Goal: Task Accomplishment & Management: Manage account settings

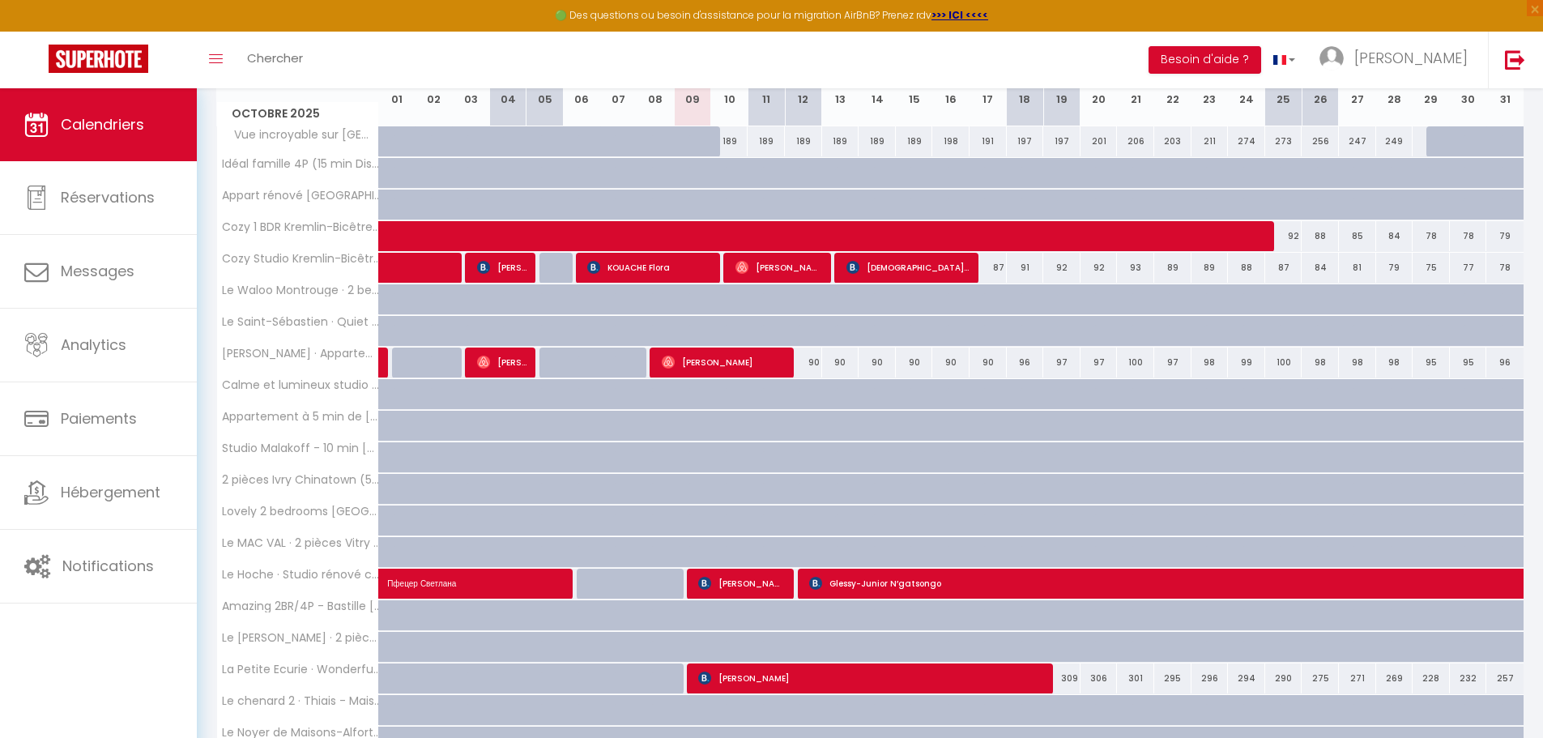
scroll to position [370, 0]
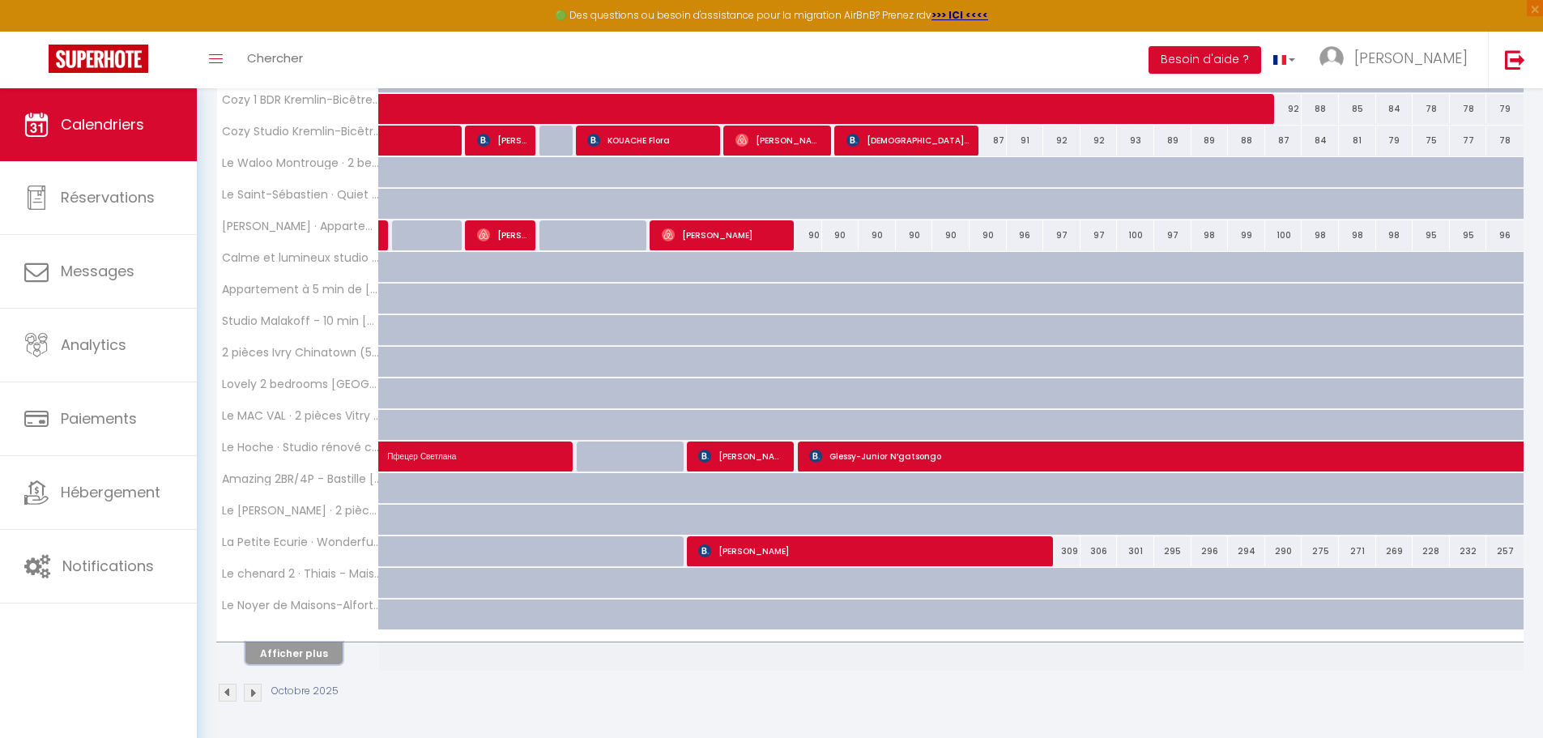
click at [314, 658] on button "Afficher plus" at bounding box center [293, 653] width 97 height 22
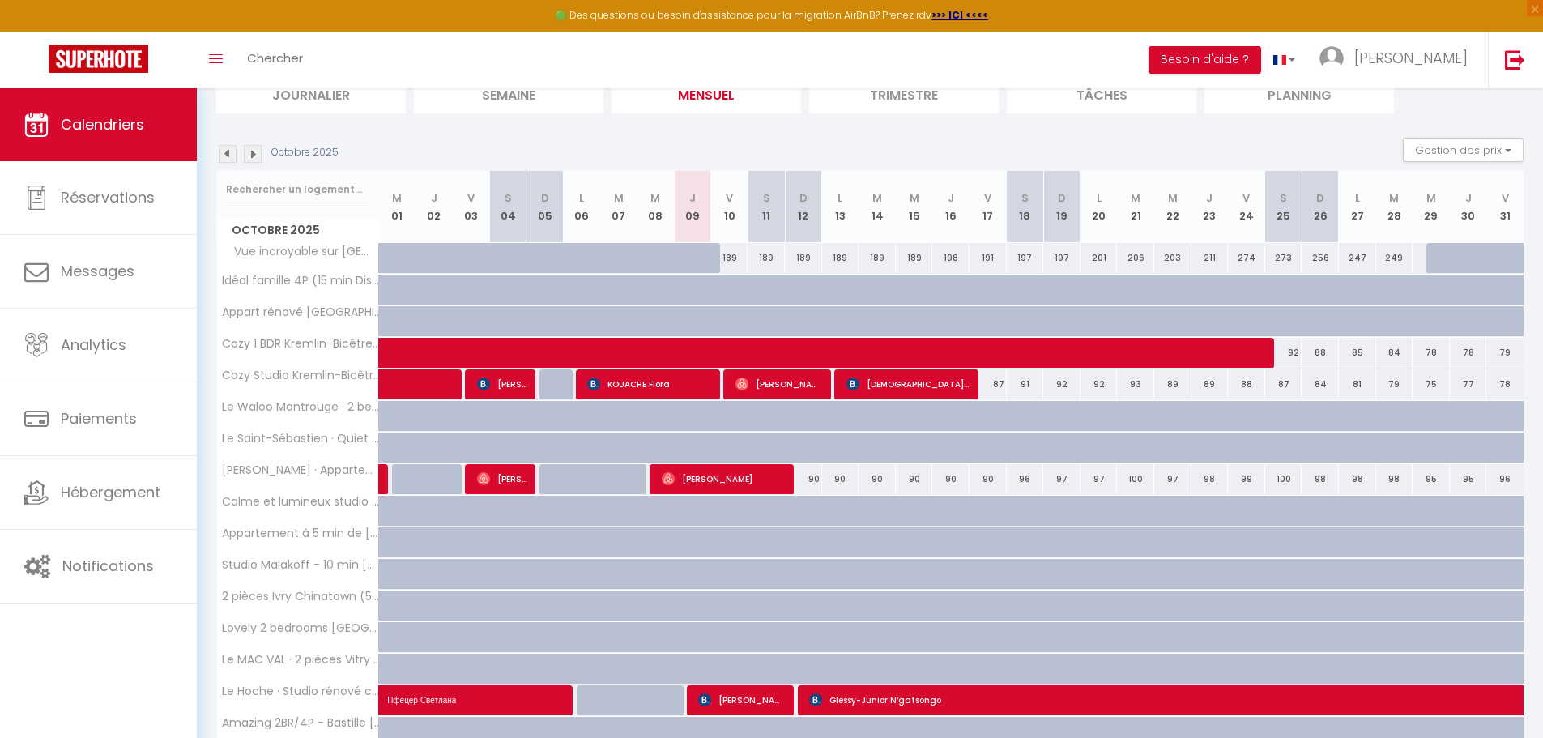
scroll to position [46, 0]
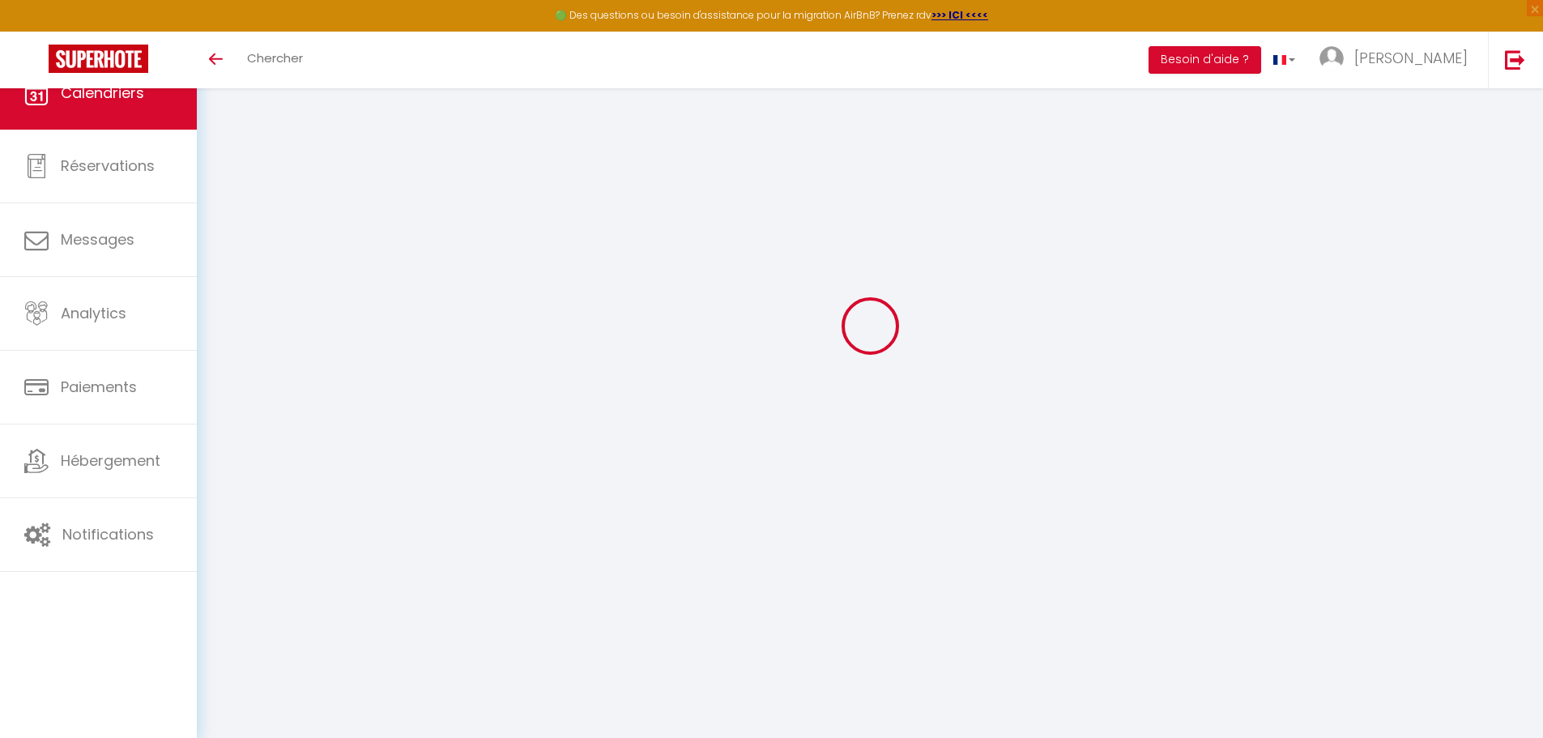
scroll to position [78, 0]
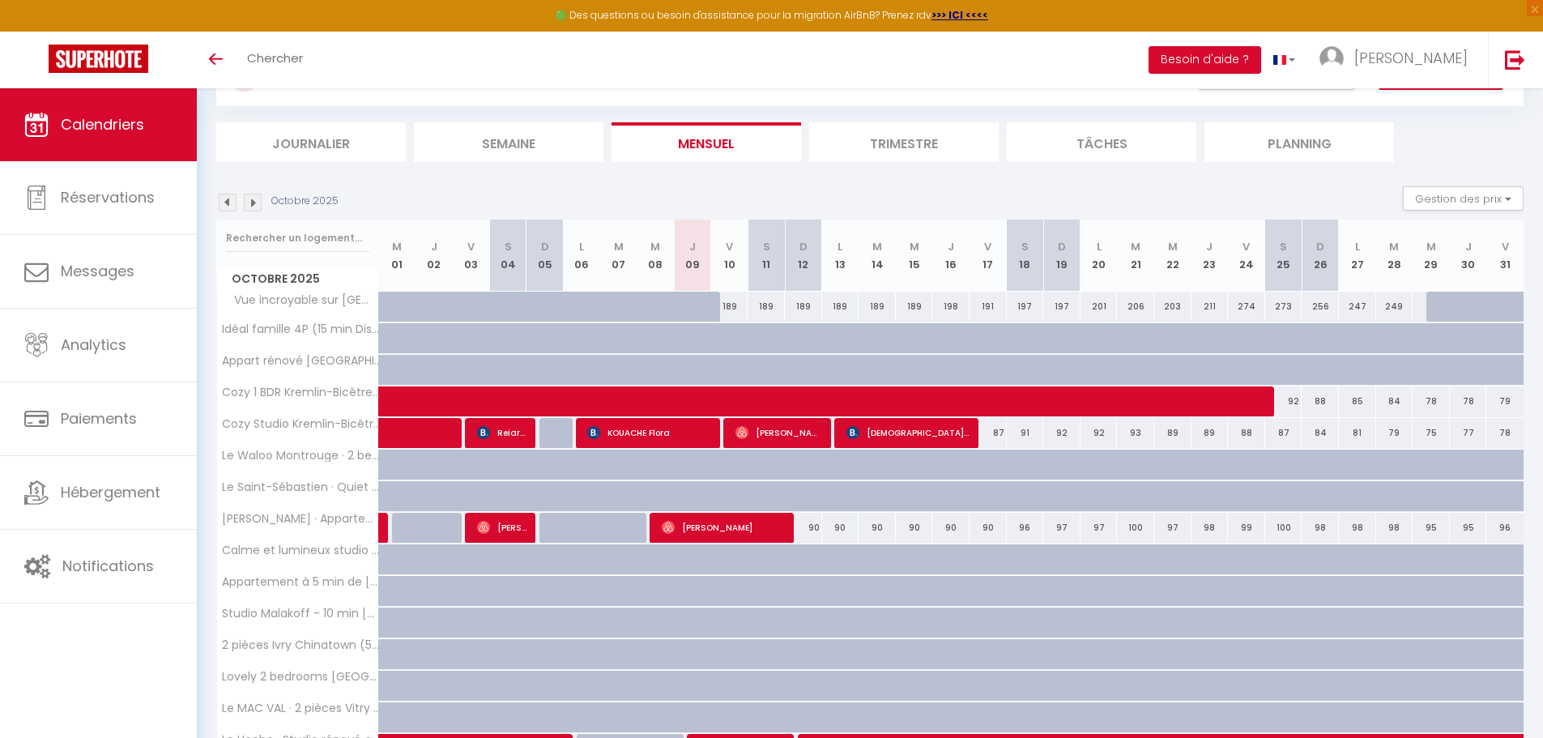
drag, startPoint x: 804, startPoint y: 526, endPoint x: 1097, endPoint y: 522, distance: 293.2
click at [1097, 522] on tr "[PERSON_NAME] · Appartement cosy & moderne / [GEOGRAPHIC_DATA] 90 [PERSON_NAME]…" at bounding box center [870, 528] width 1307 height 32
click at [1097, 522] on div "97" at bounding box center [1099, 528] width 37 height 30
type input "97"
type input "Lun 20 Octobre 2025"
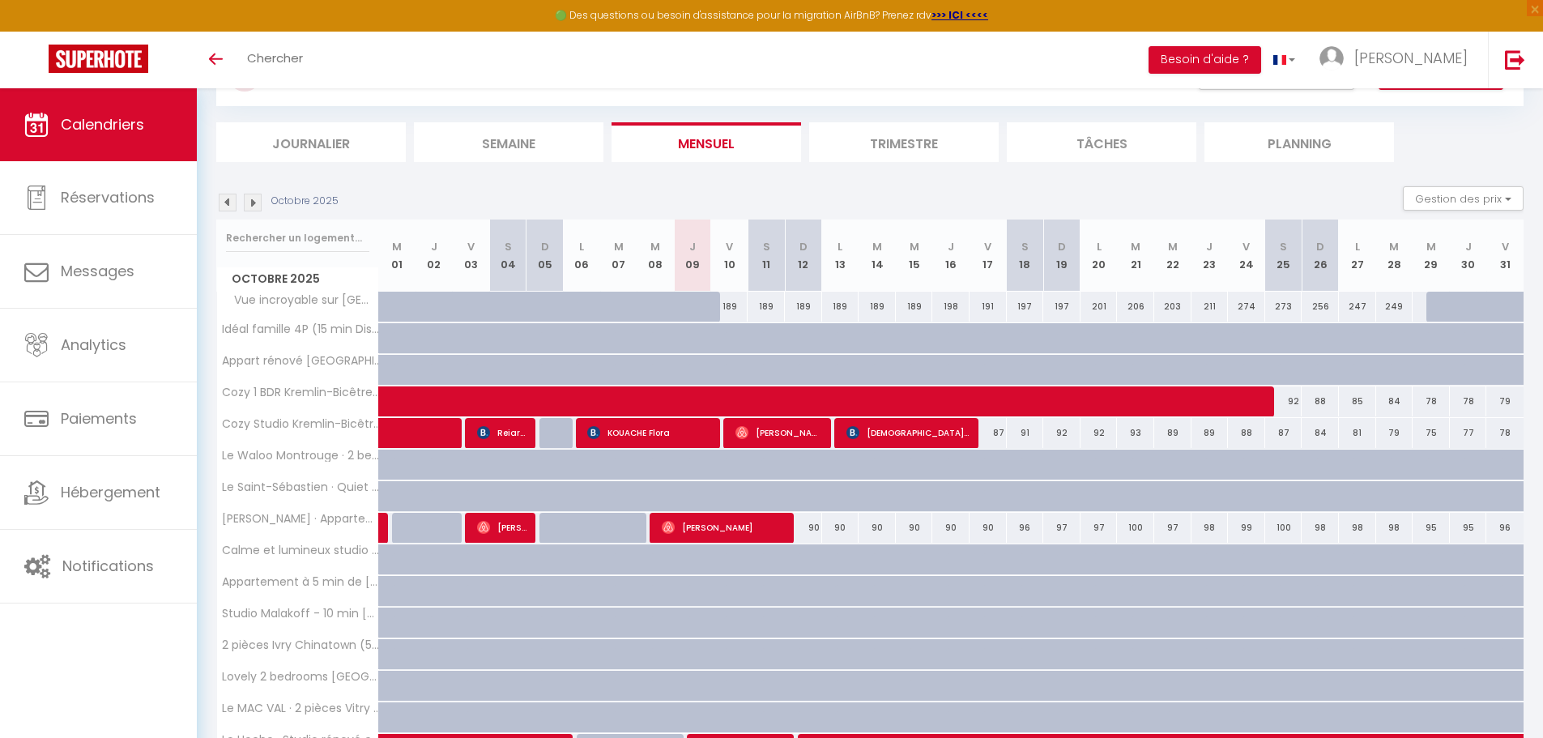
type input "[DATE] Octobre 2025"
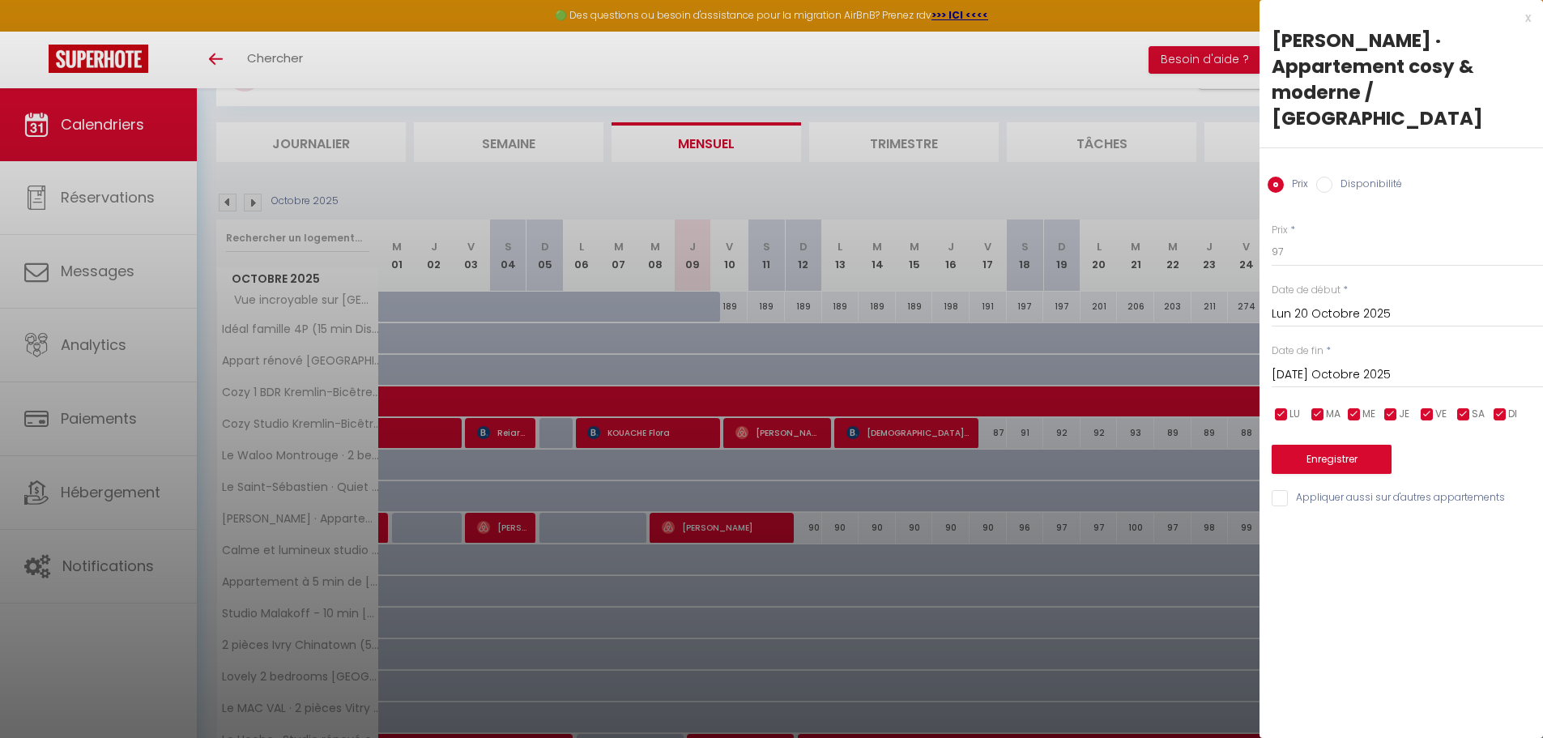
click at [1528, 13] on div "x" at bounding box center [1395, 17] width 271 height 19
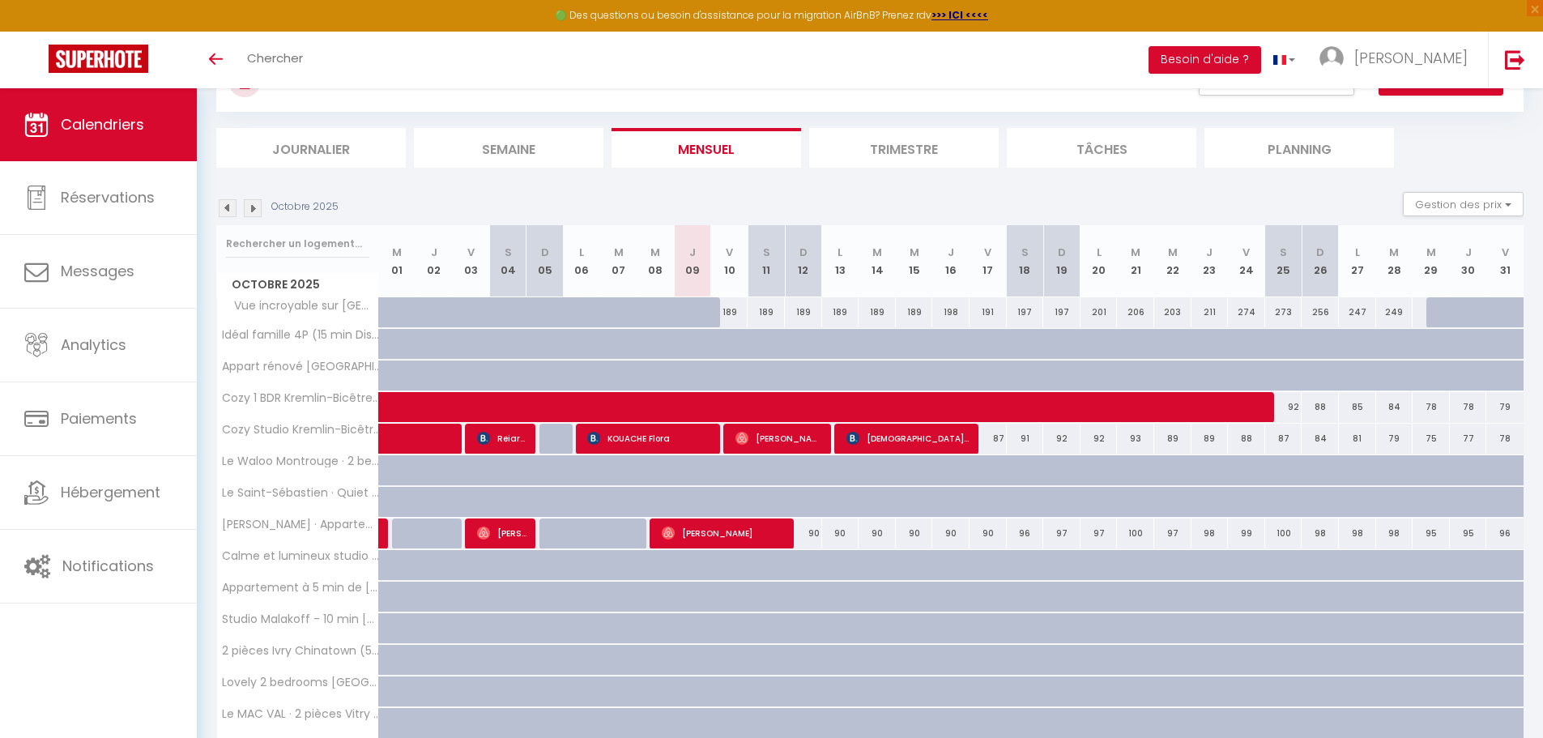
scroll to position [46, 0]
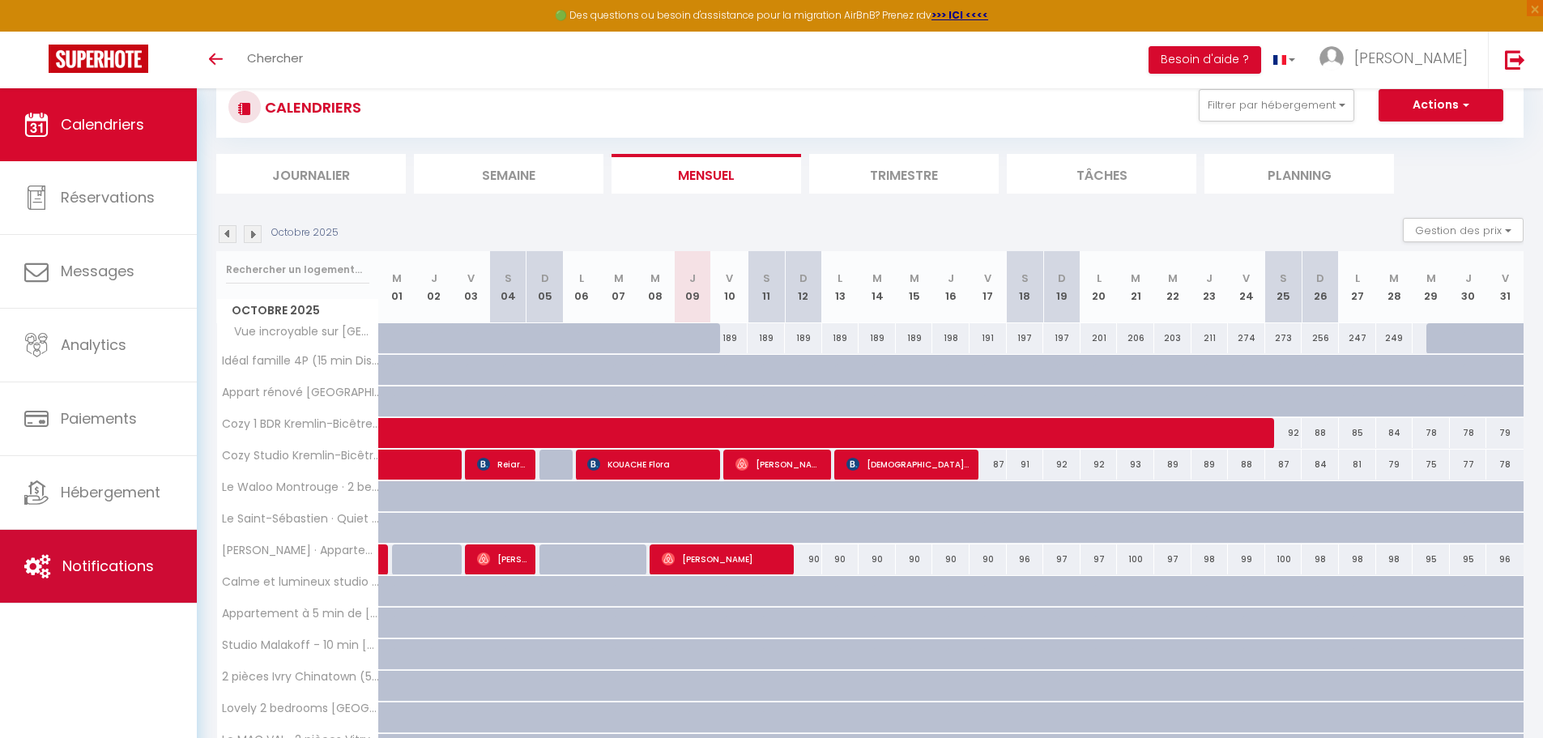
click at [94, 561] on span "Notifications" at bounding box center [108, 566] width 92 height 20
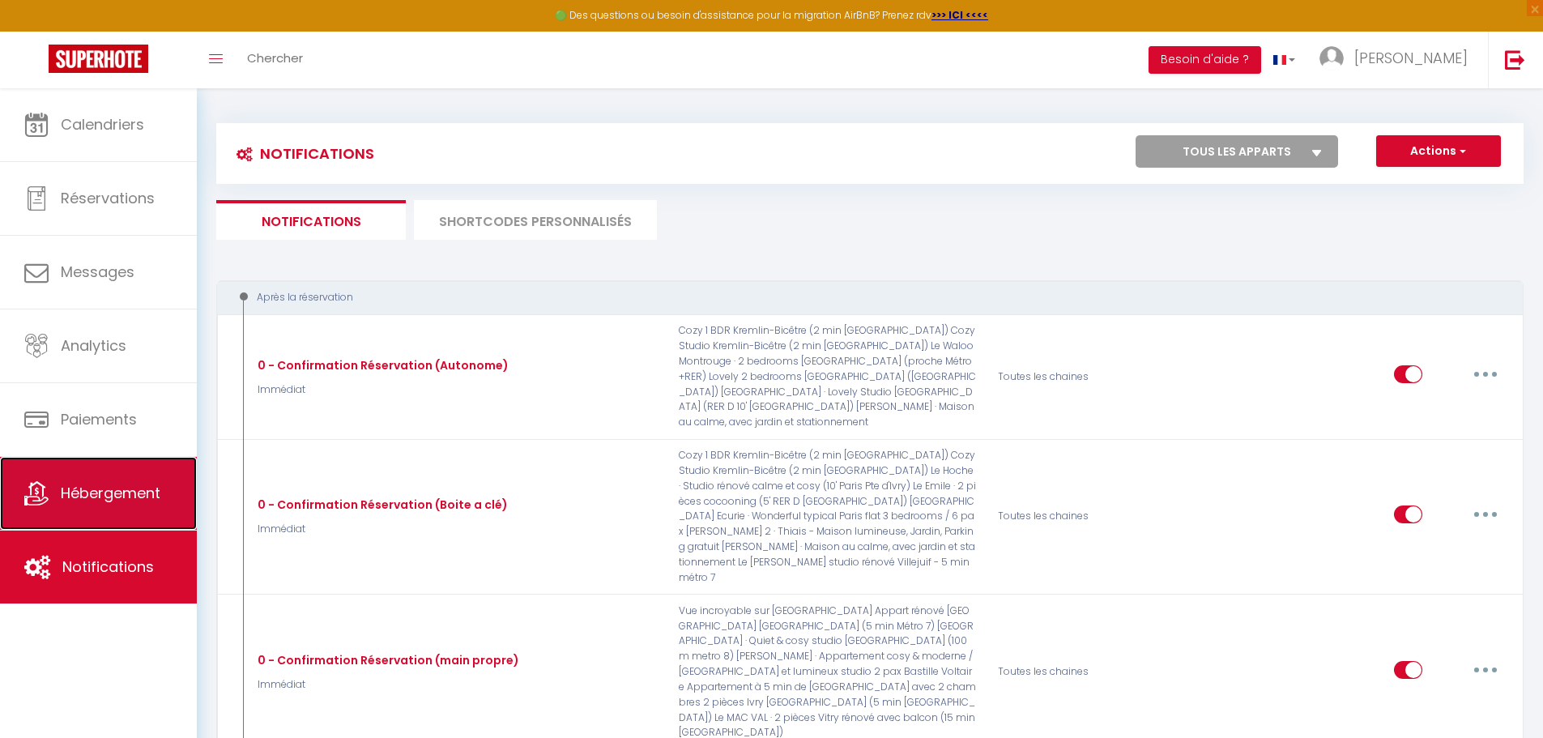
click at [108, 499] on span "Hébergement" at bounding box center [111, 493] width 100 height 20
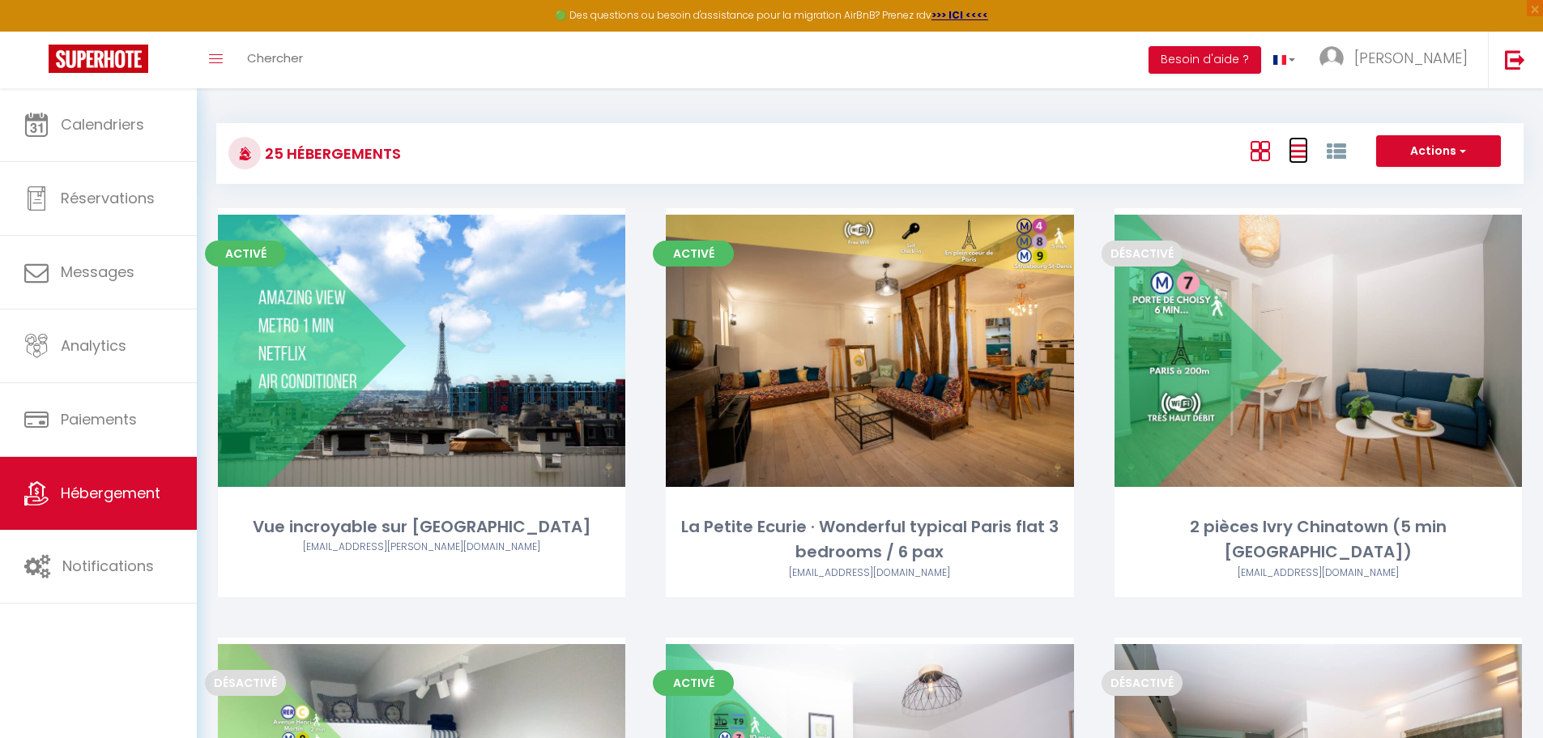
click at [1295, 147] on icon at bounding box center [1298, 151] width 19 height 20
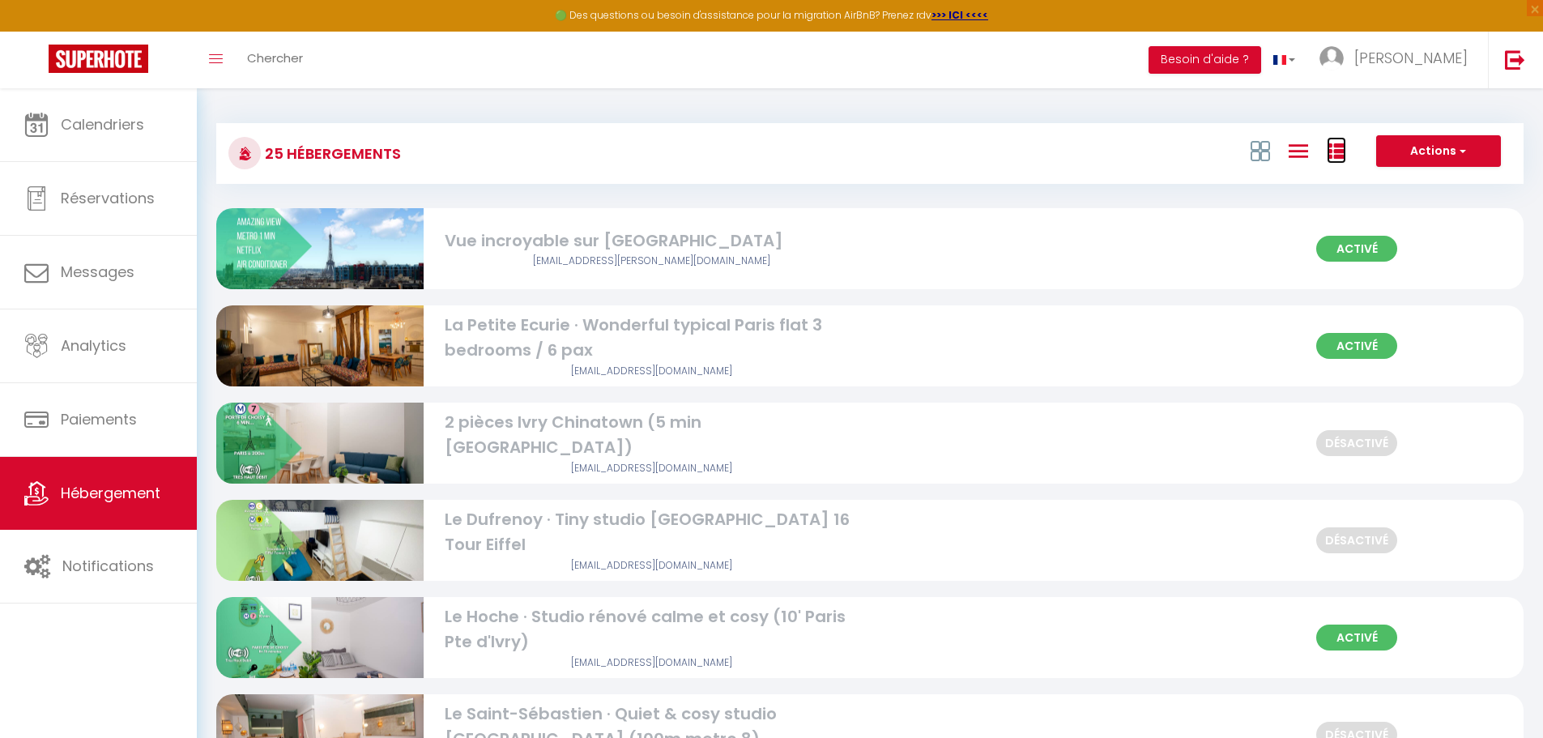
click at [1345, 148] on icon at bounding box center [1336, 151] width 19 height 19
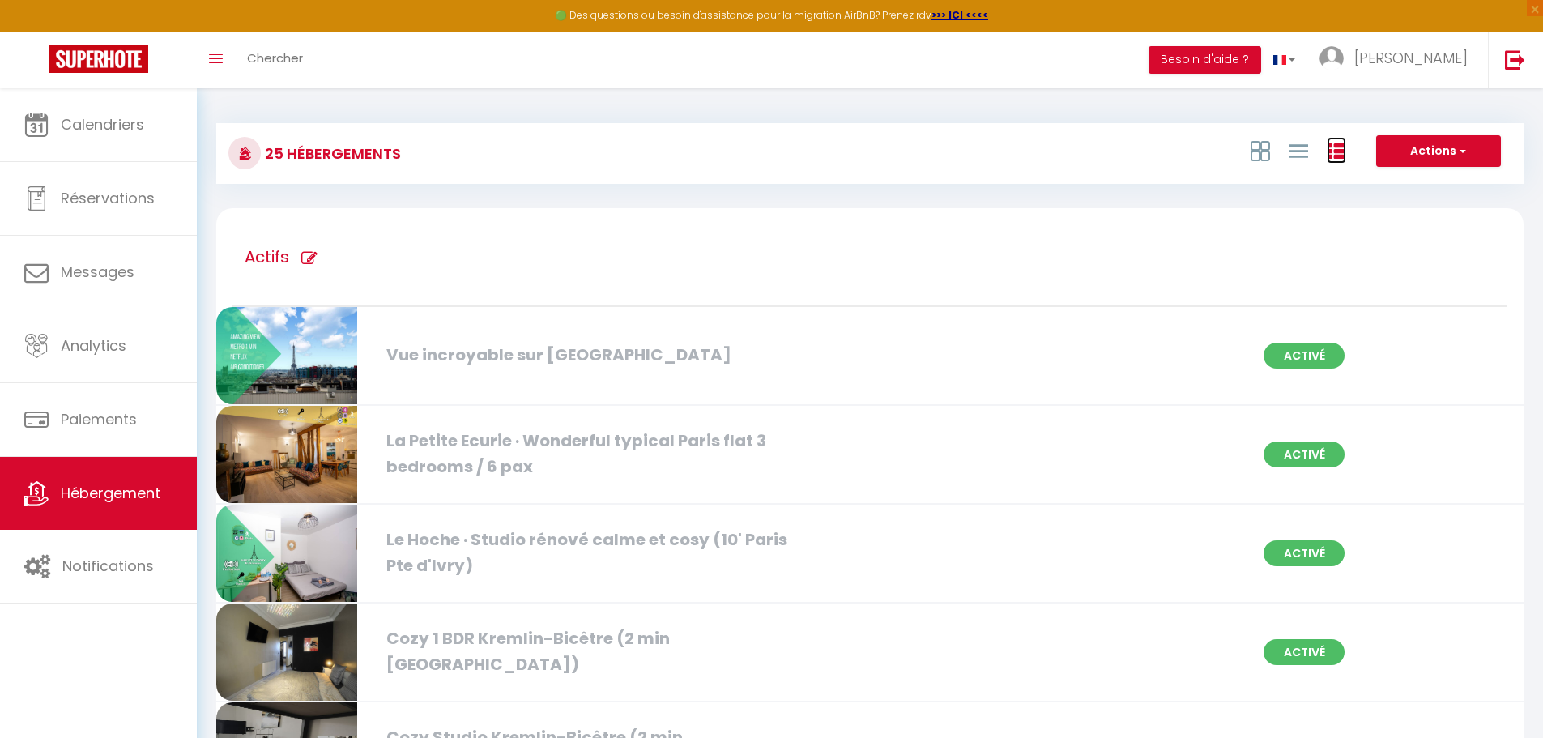
scroll to position [486, 0]
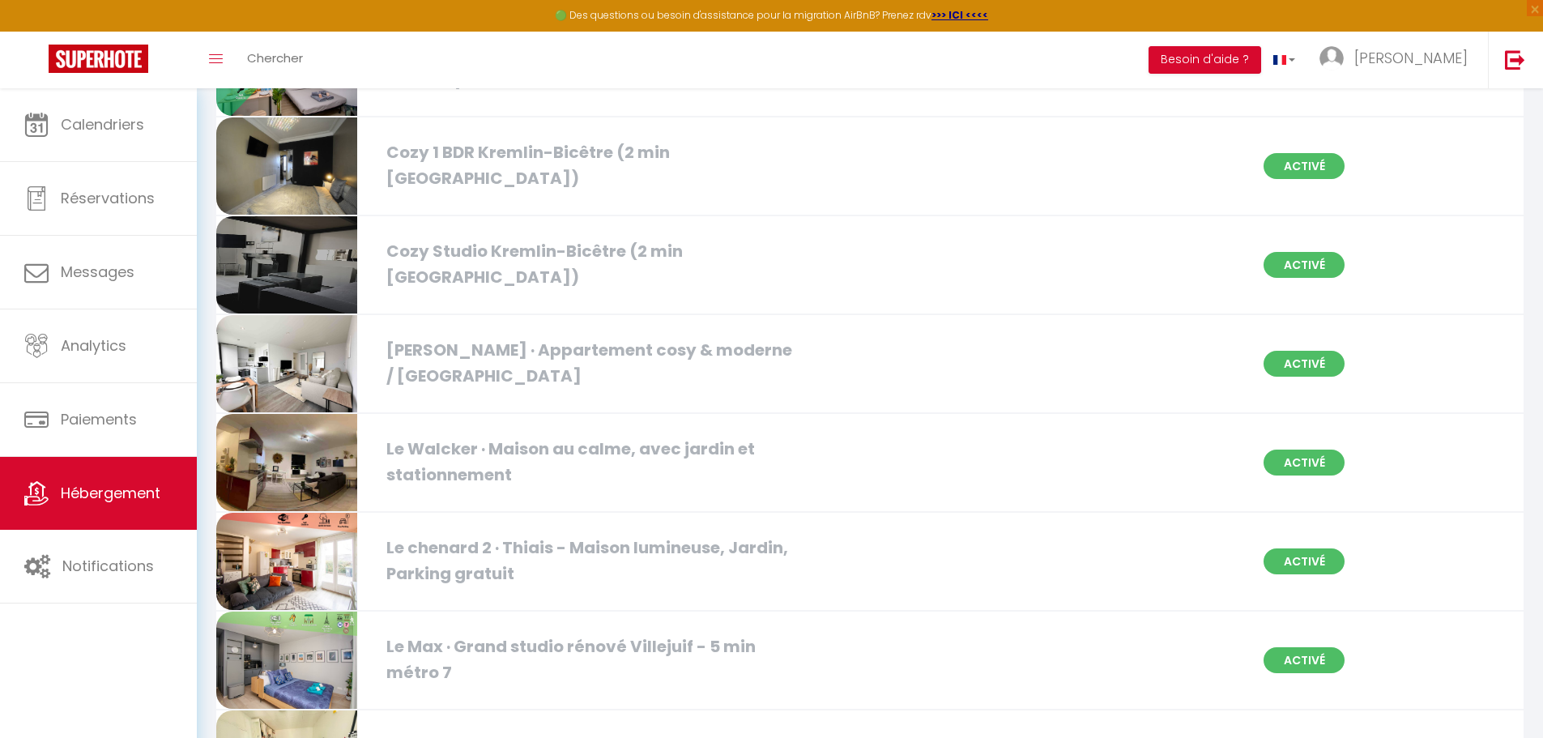
click at [577, 342] on div "[PERSON_NAME] · Appartement cosy & moderne / [GEOGRAPHIC_DATA]" at bounding box center [588, 363] width 421 height 51
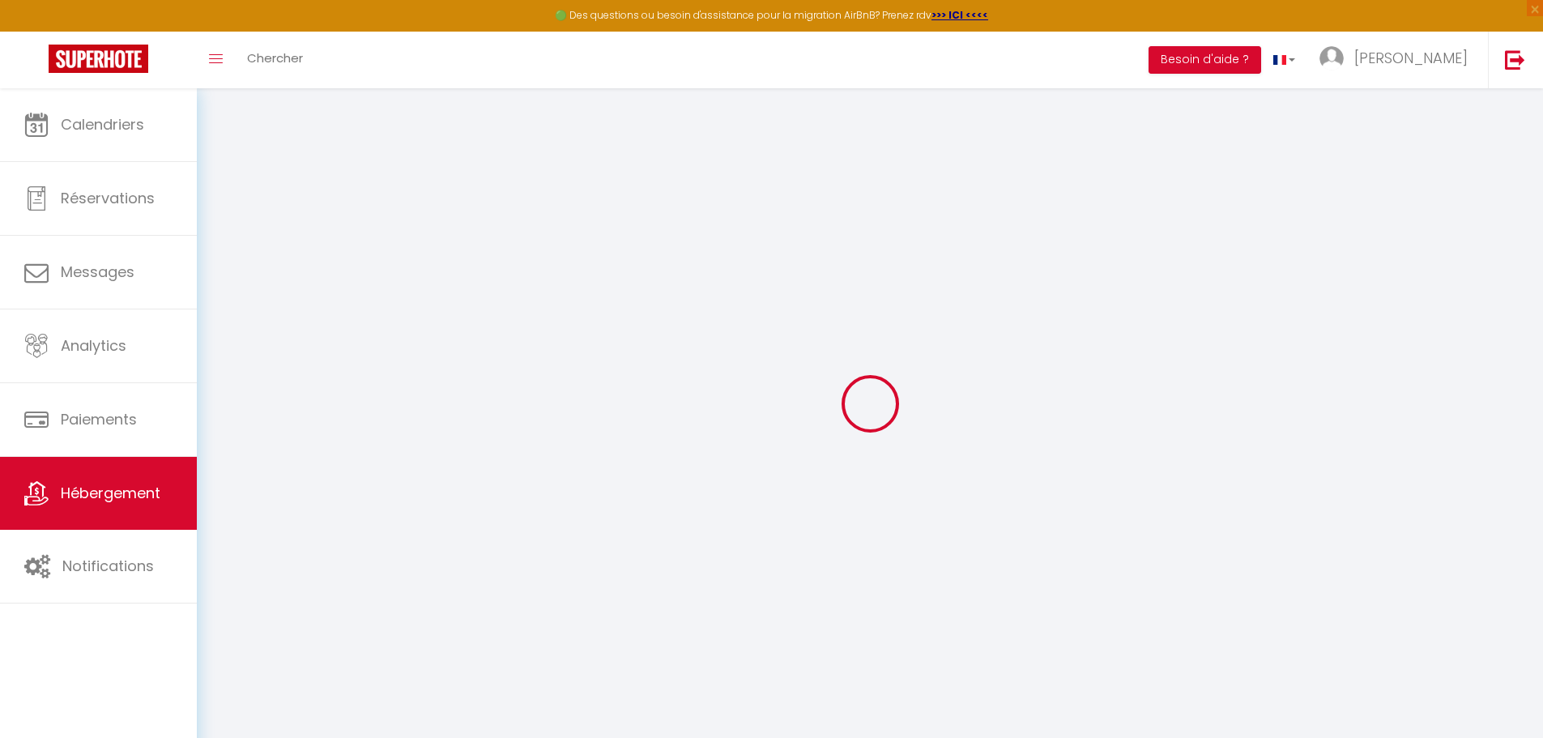
select select "1"
select select
checkbox input "false"
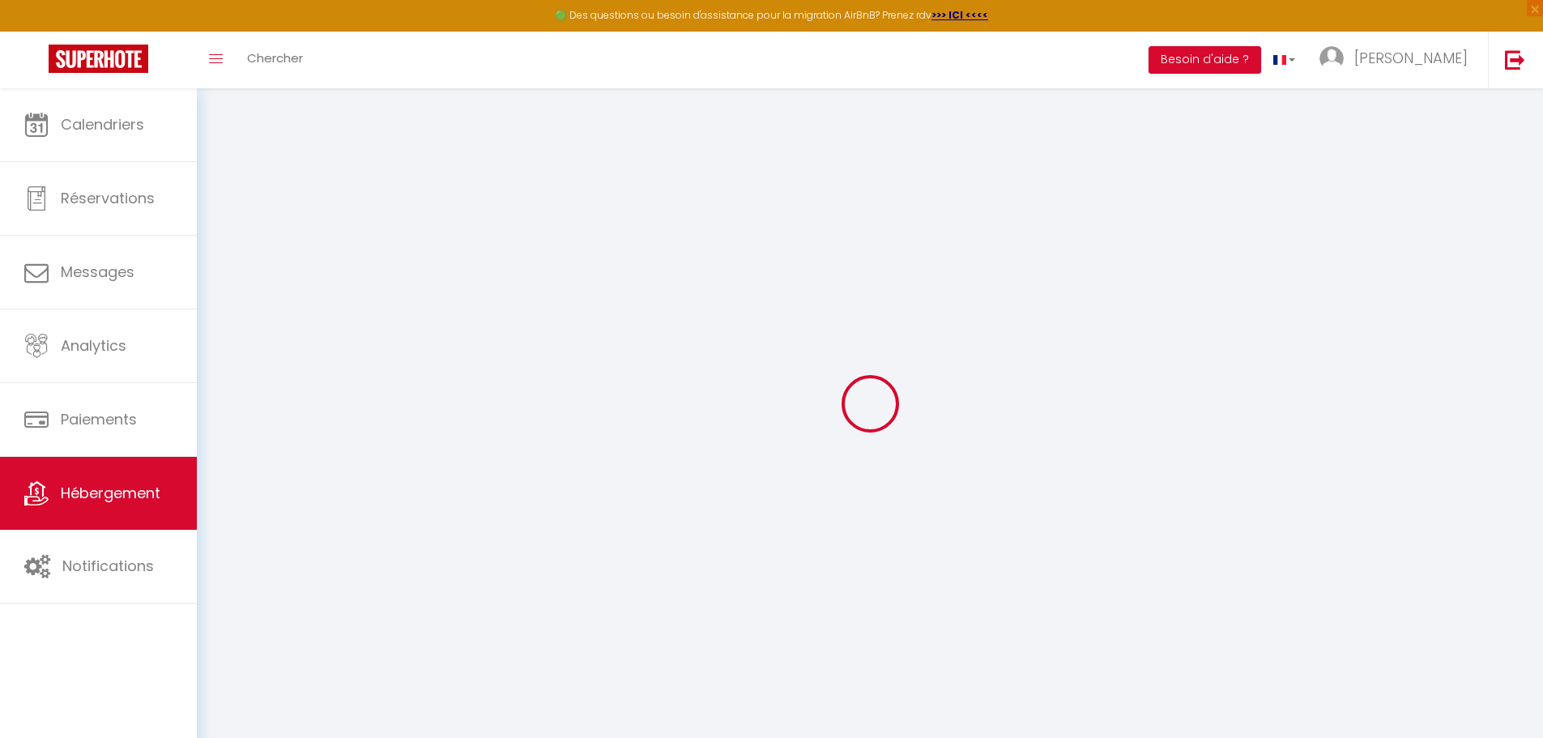
checkbox input "false"
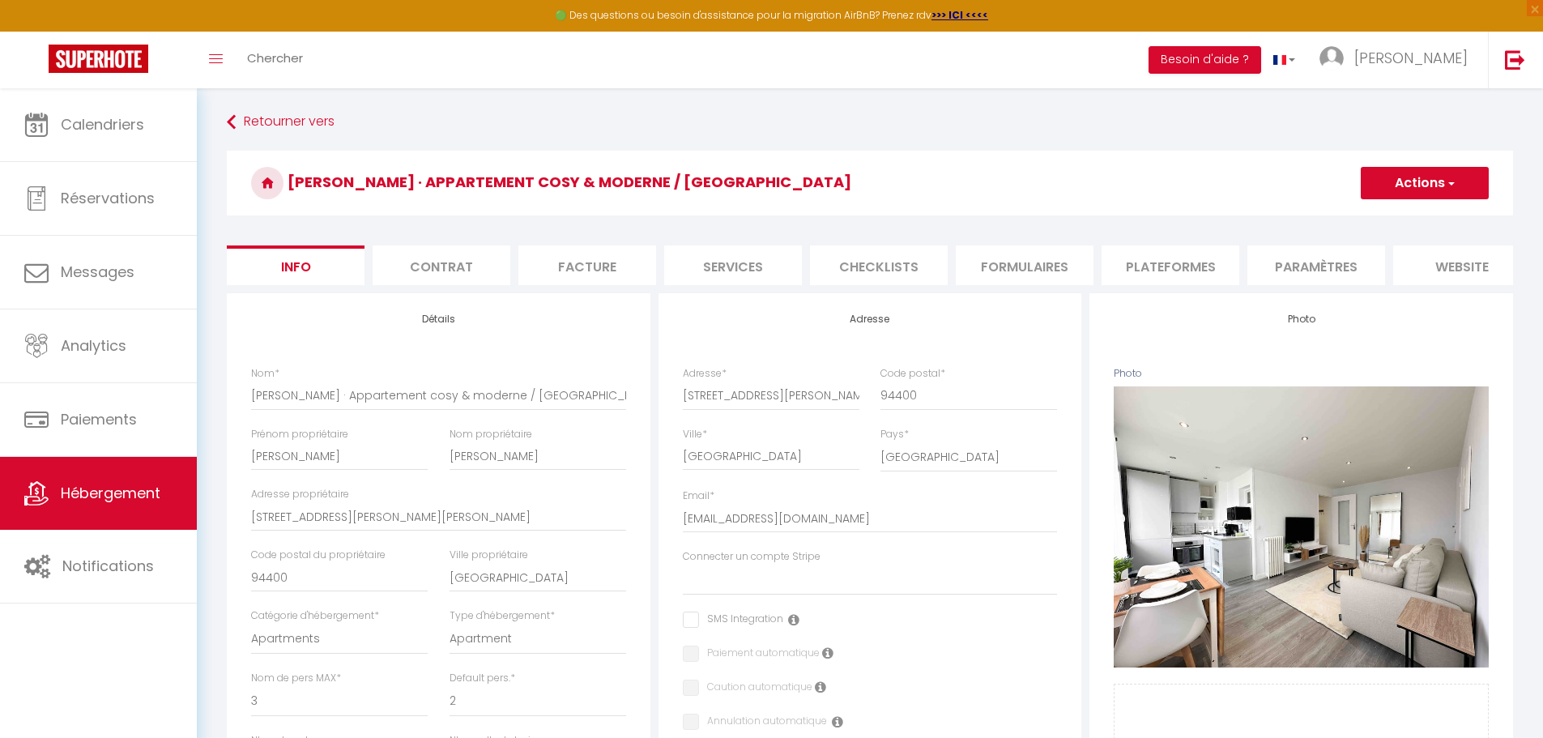
select select
checkbox input "false"
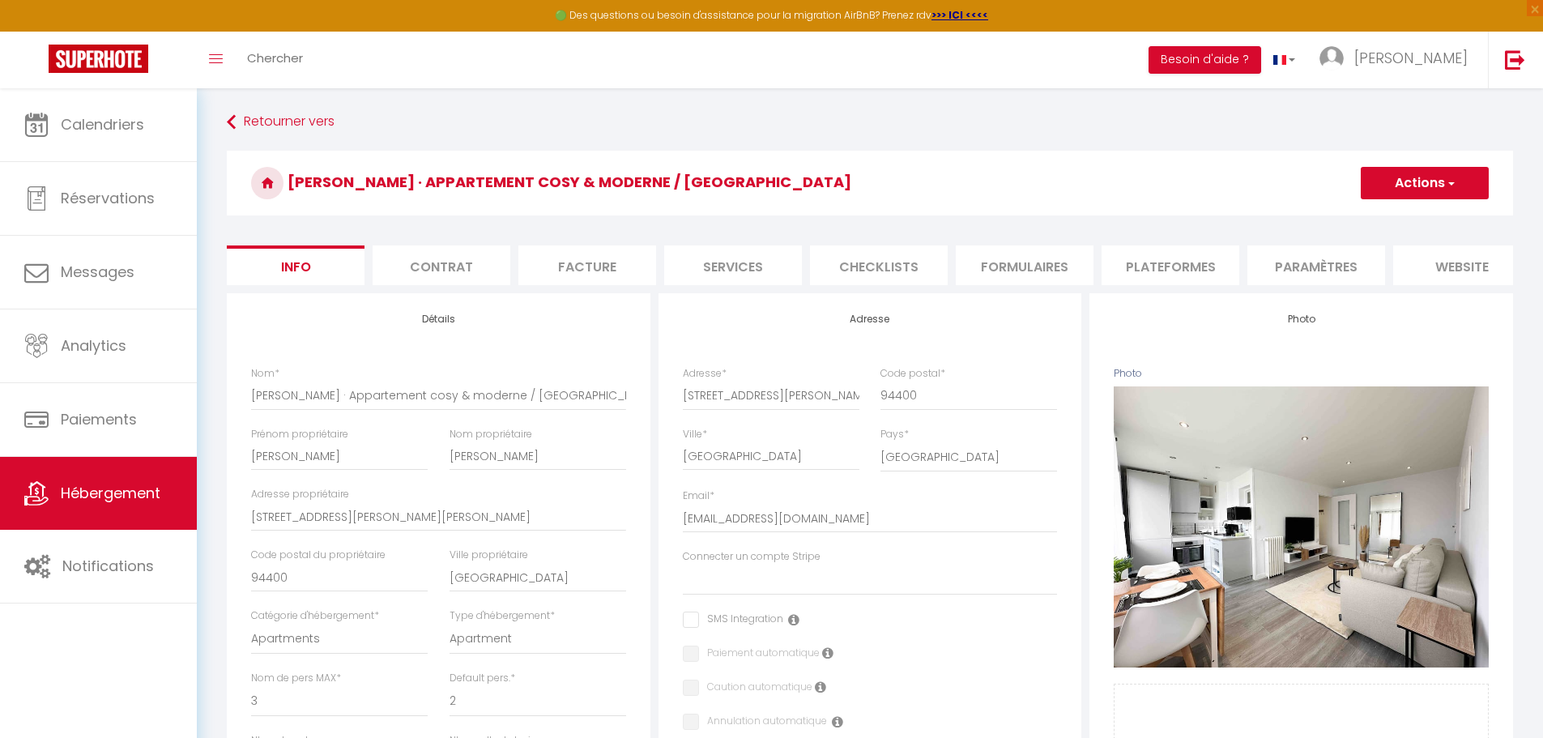
checkbox input "false"
click at [995, 260] on li "Formulaires" at bounding box center [1025, 265] width 138 height 40
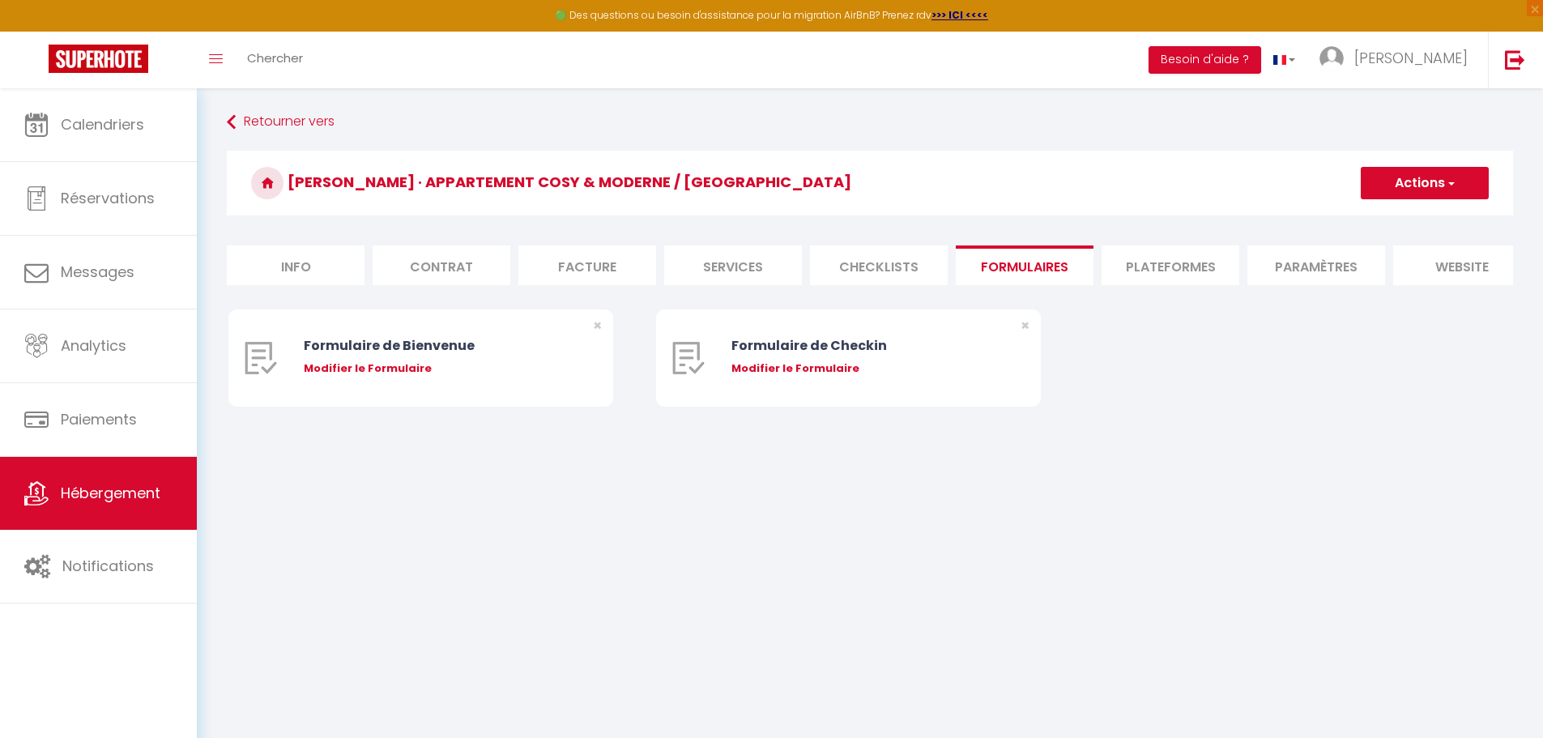
click at [1177, 263] on li "Plateformes" at bounding box center [1171, 265] width 138 height 40
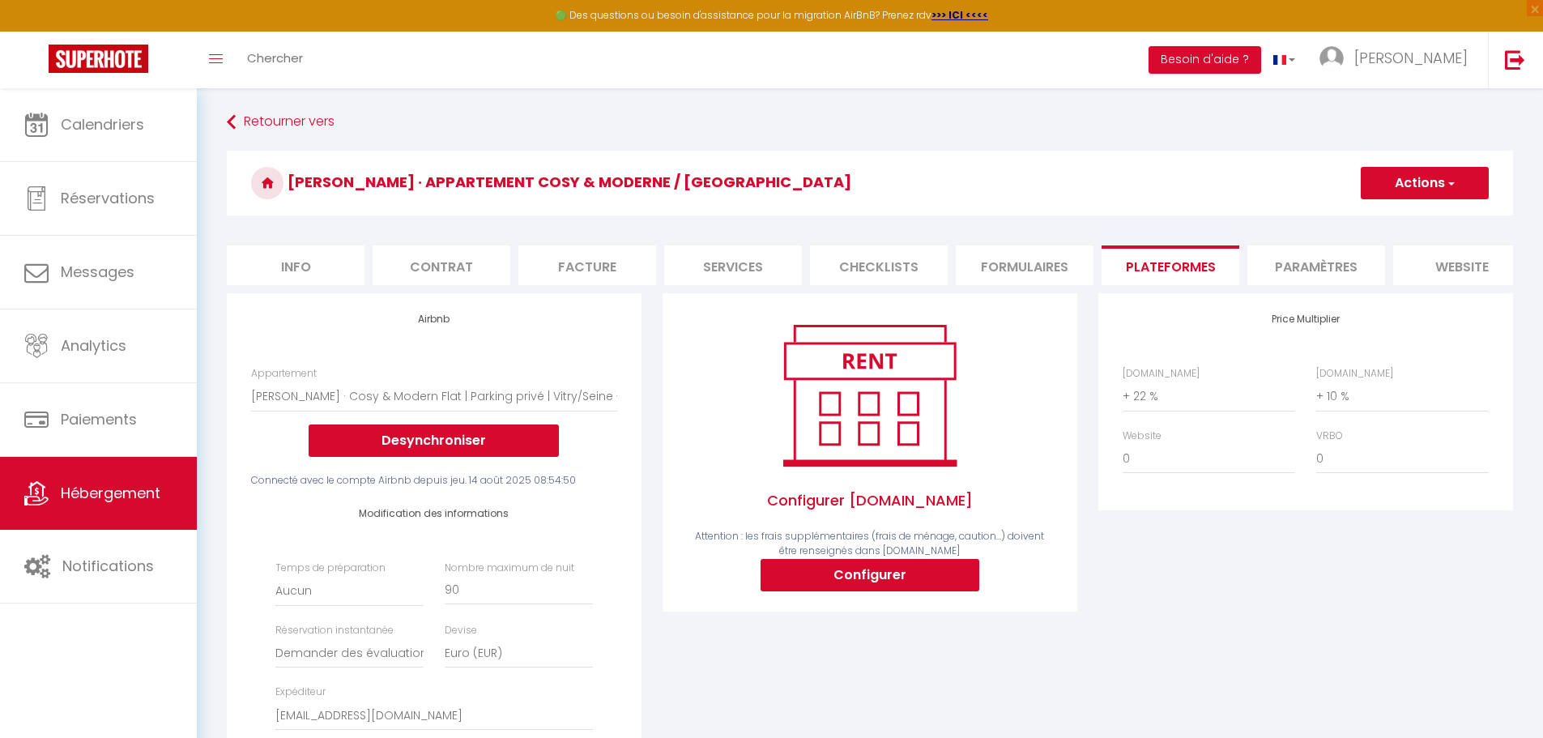
click at [1295, 265] on li "Paramètres" at bounding box center [1316, 265] width 138 height 40
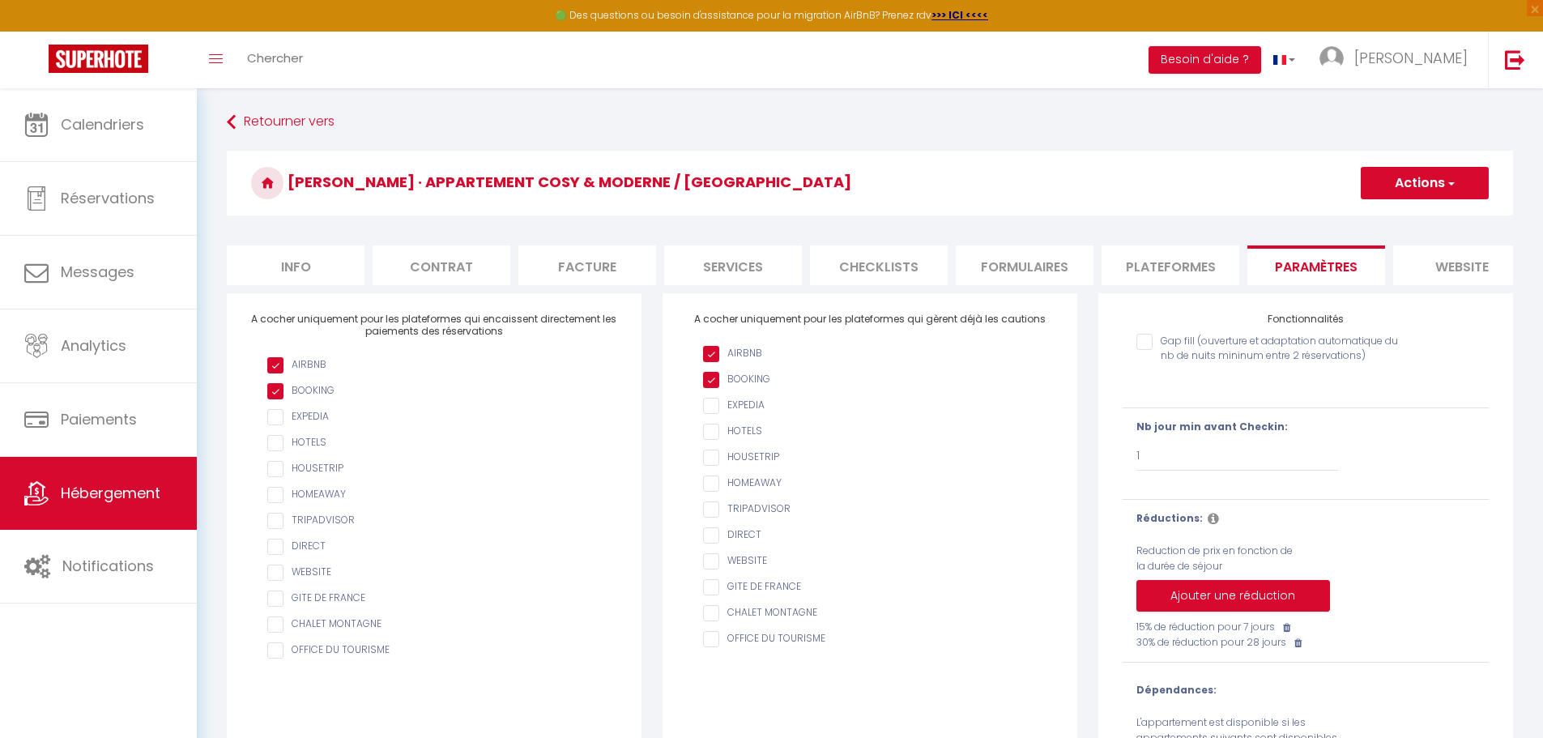
scroll to position [113, 0]
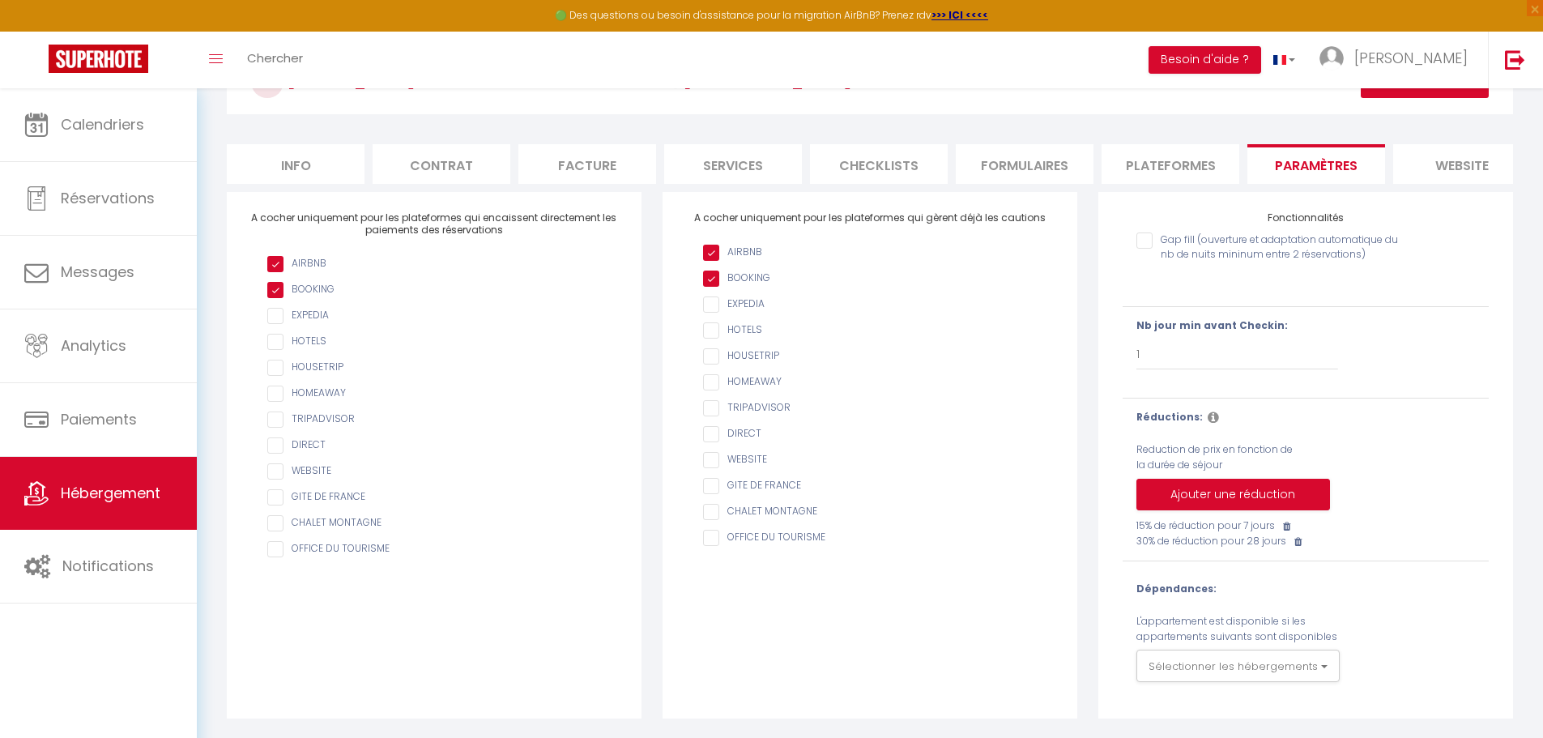
click at [1452, 150] on li "website" at bounding box center [1462, 164] width 138 height 40
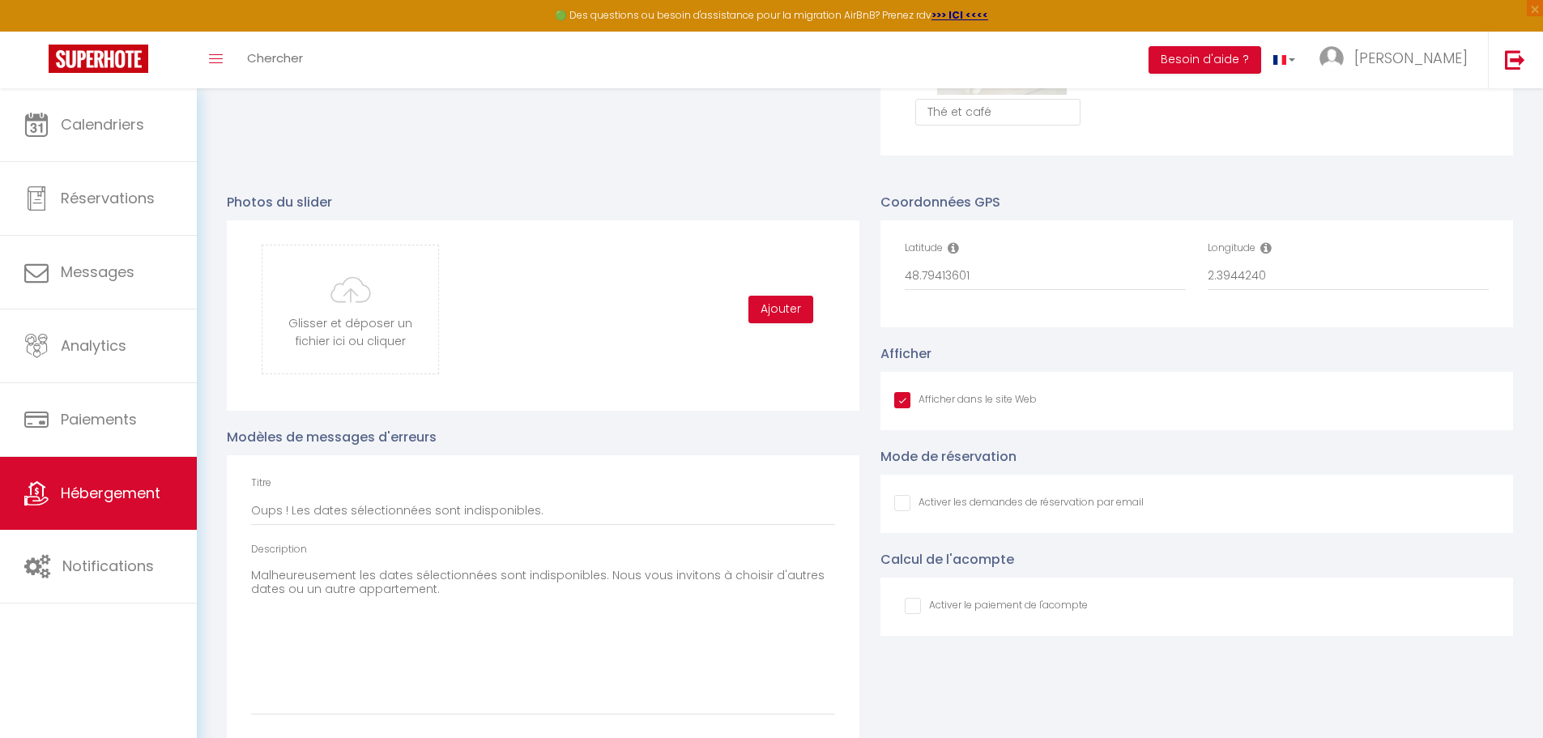
scroll to position [1660, 0]
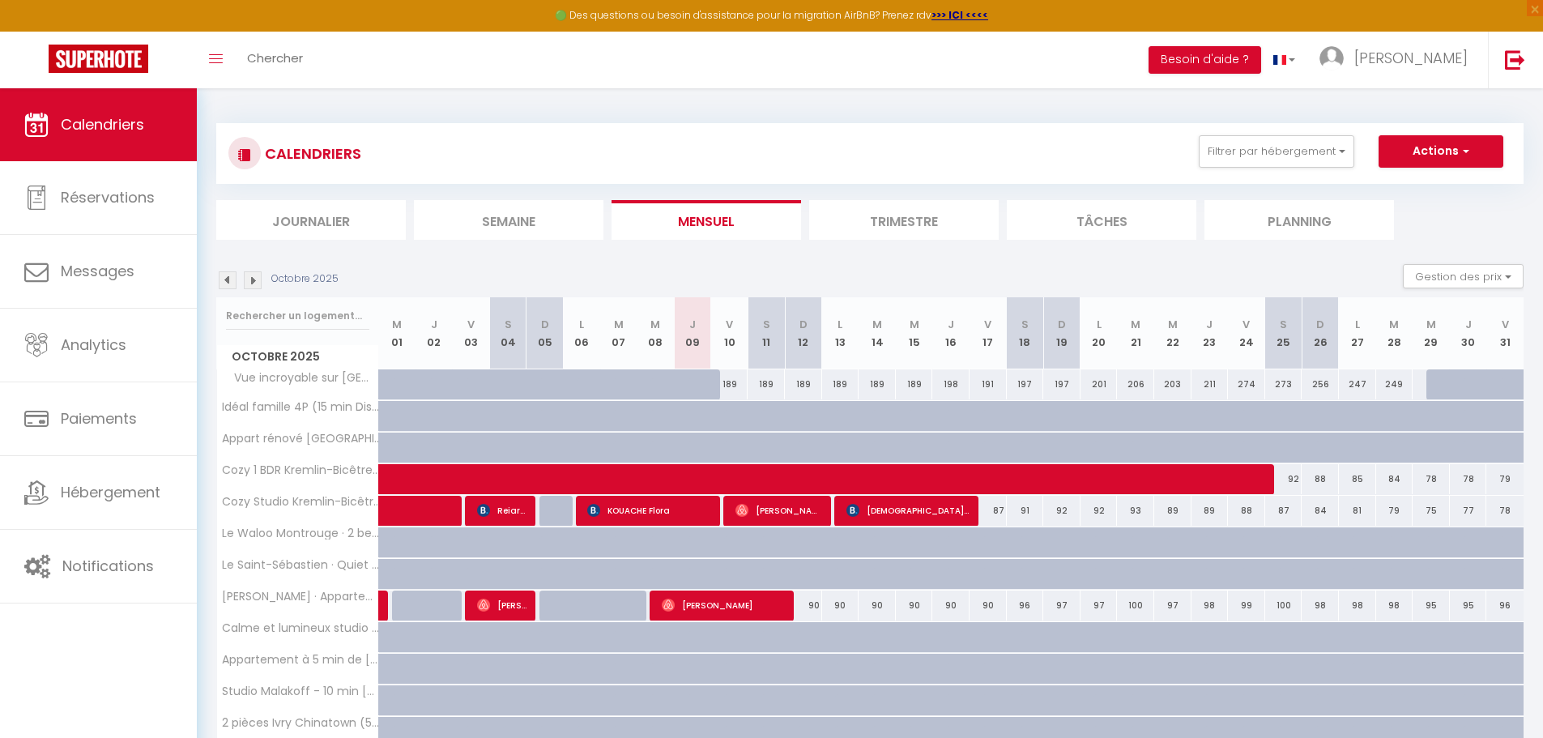
click at [224, 283] on img at bounding box center [228, 280] width 18 height 18
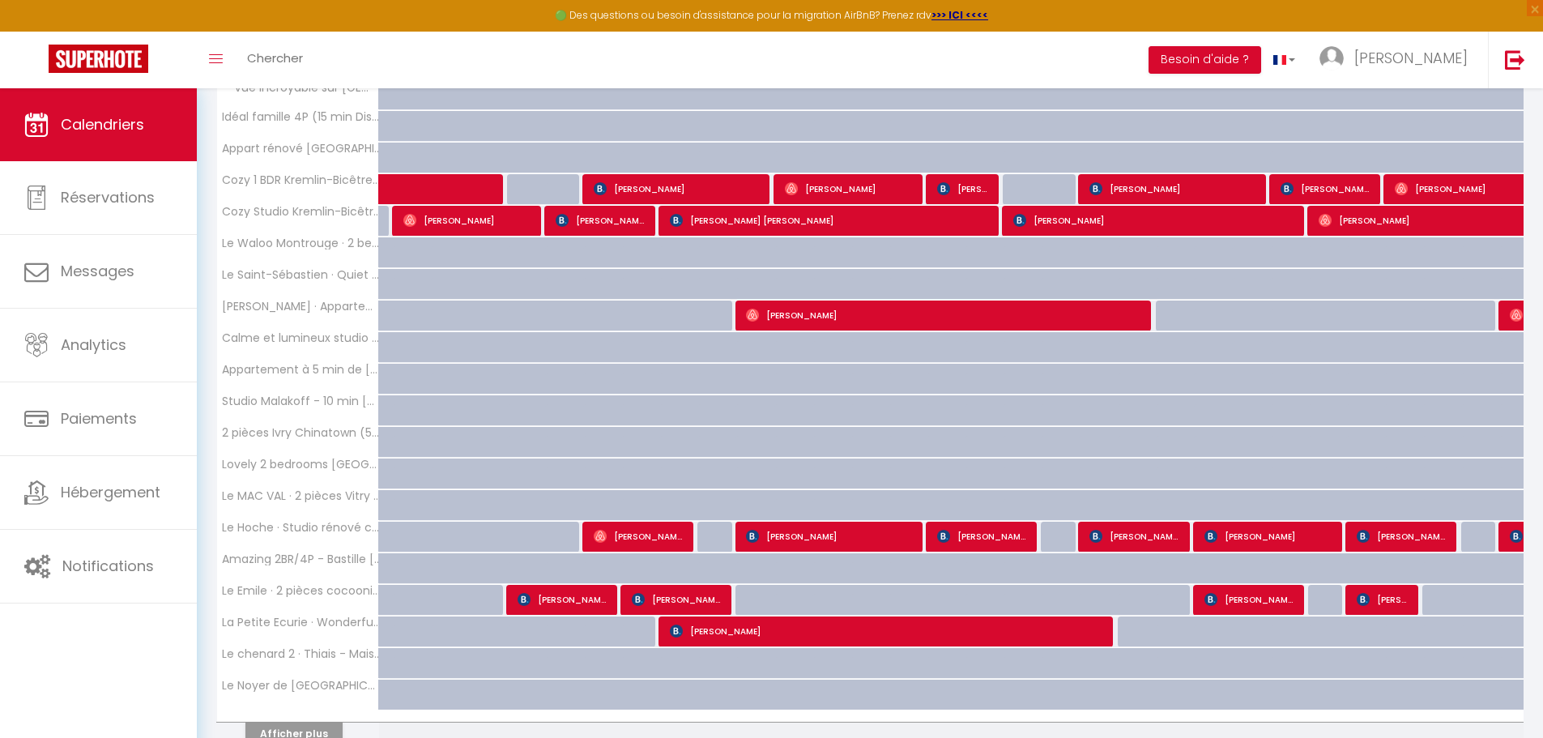
scroll to position [46, 0]
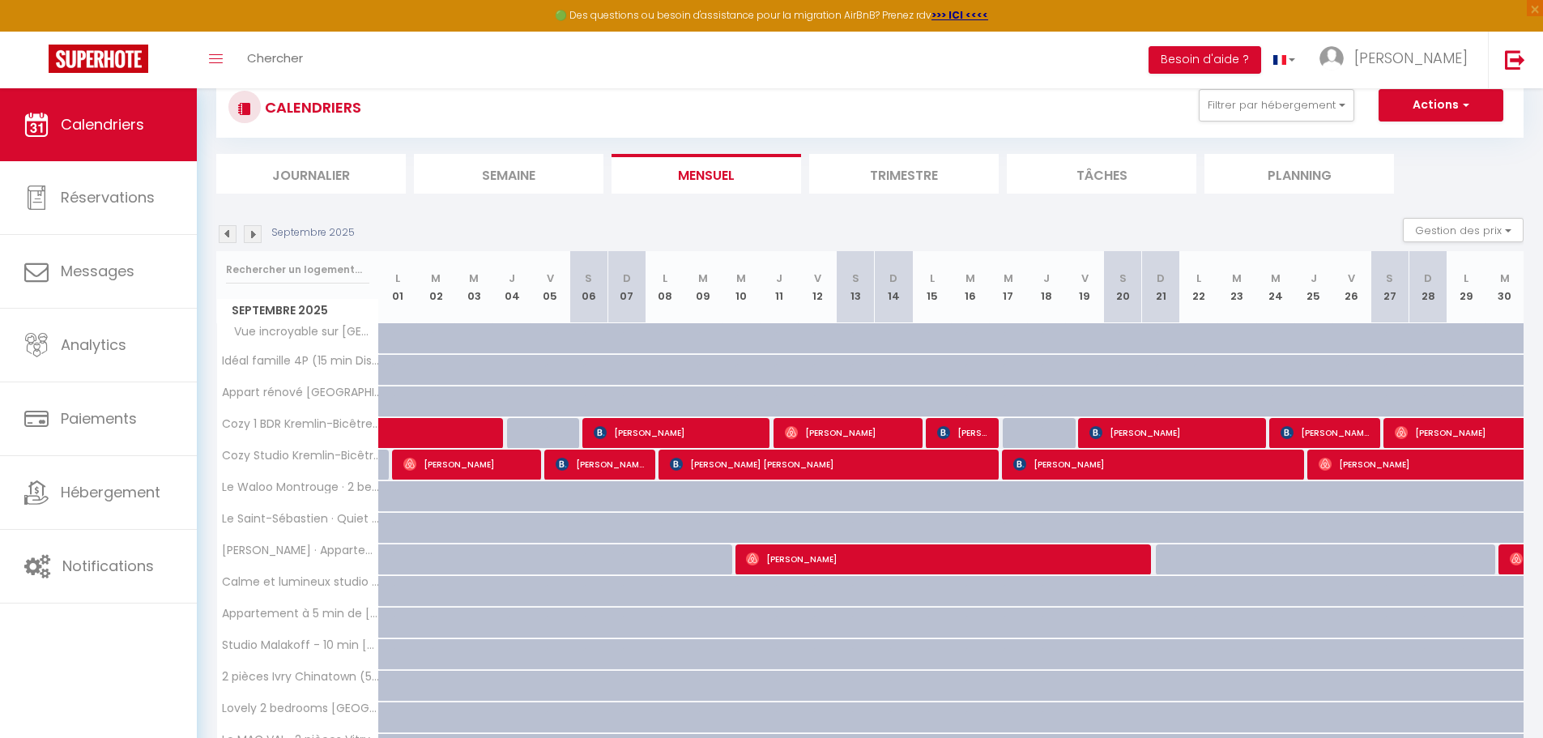
click at [234, 238] on img at bounding box center [228, 234] width 18 height 18
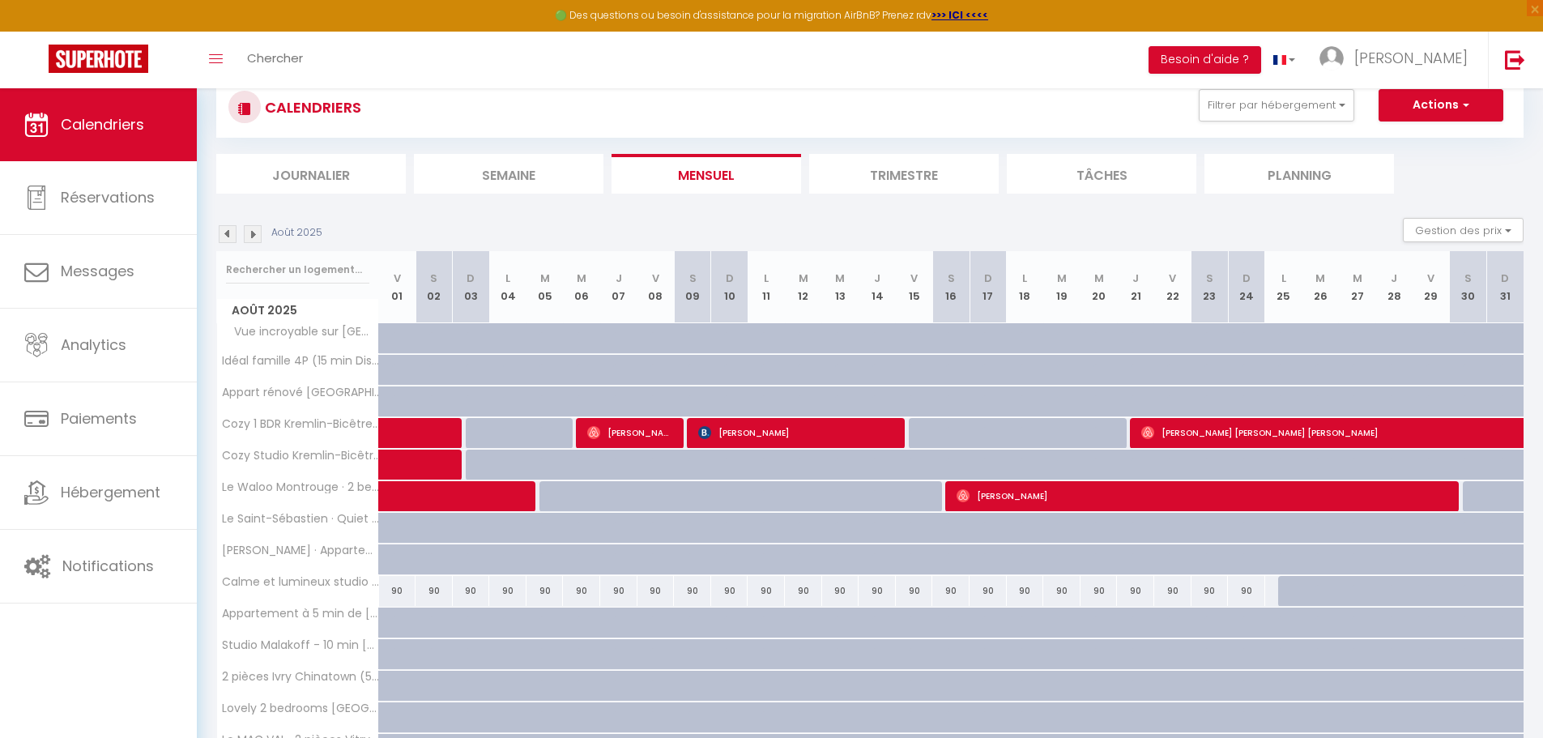
click at [225, 242] on img at bounding box center [228, 234] width 18 height 18
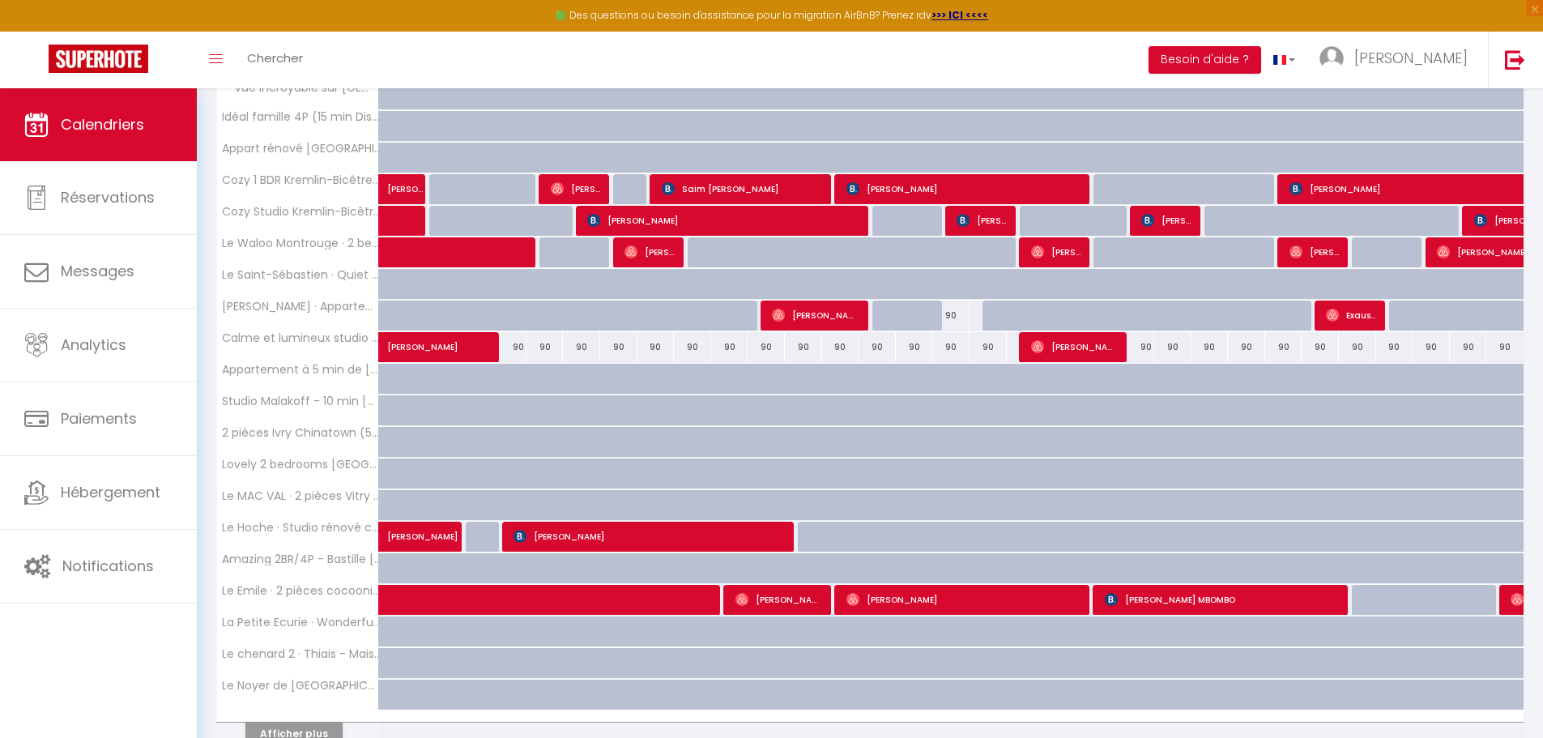
scroll to position [0, 0]
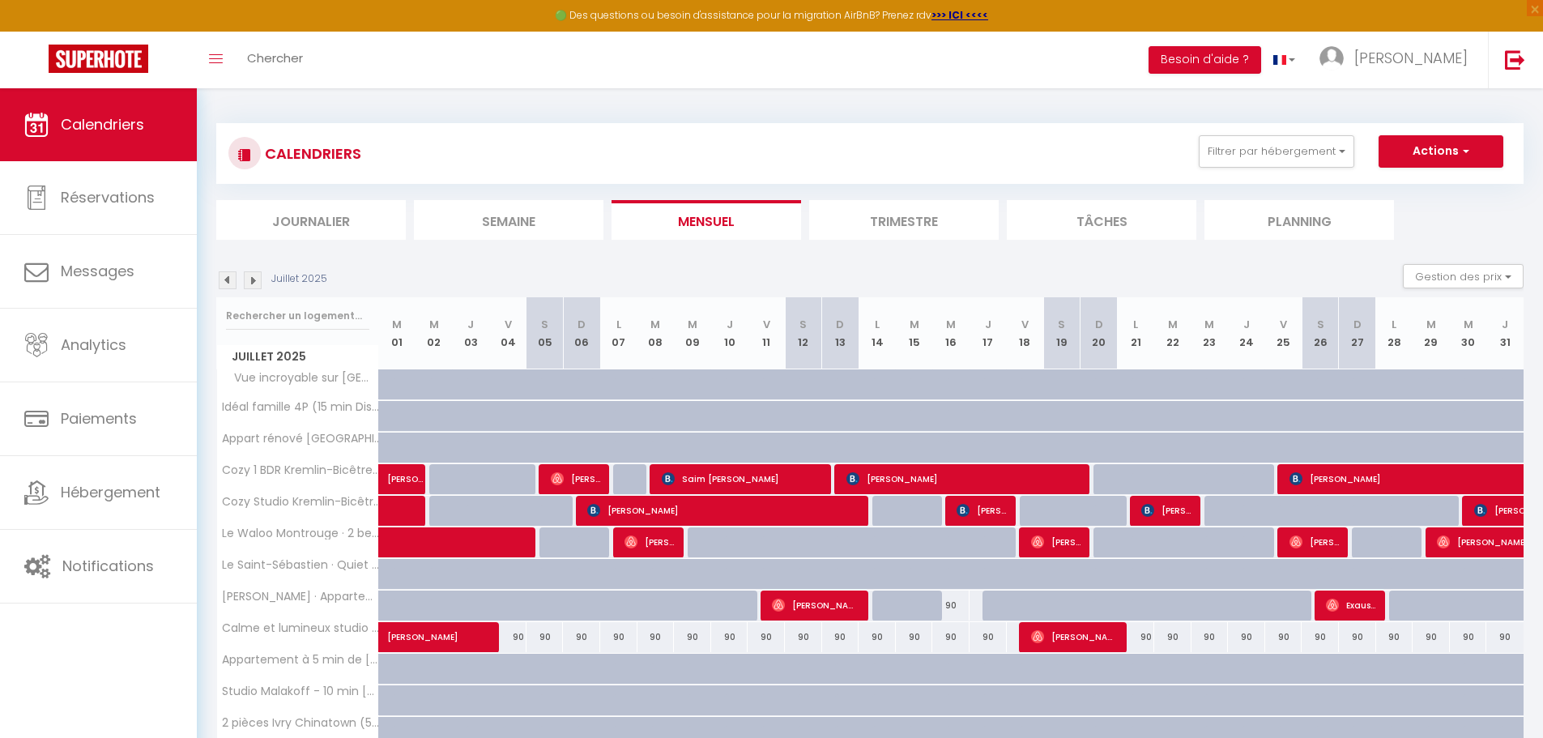
click at [227, 277] on img at bounding box center [228, 280] width 18 height 18
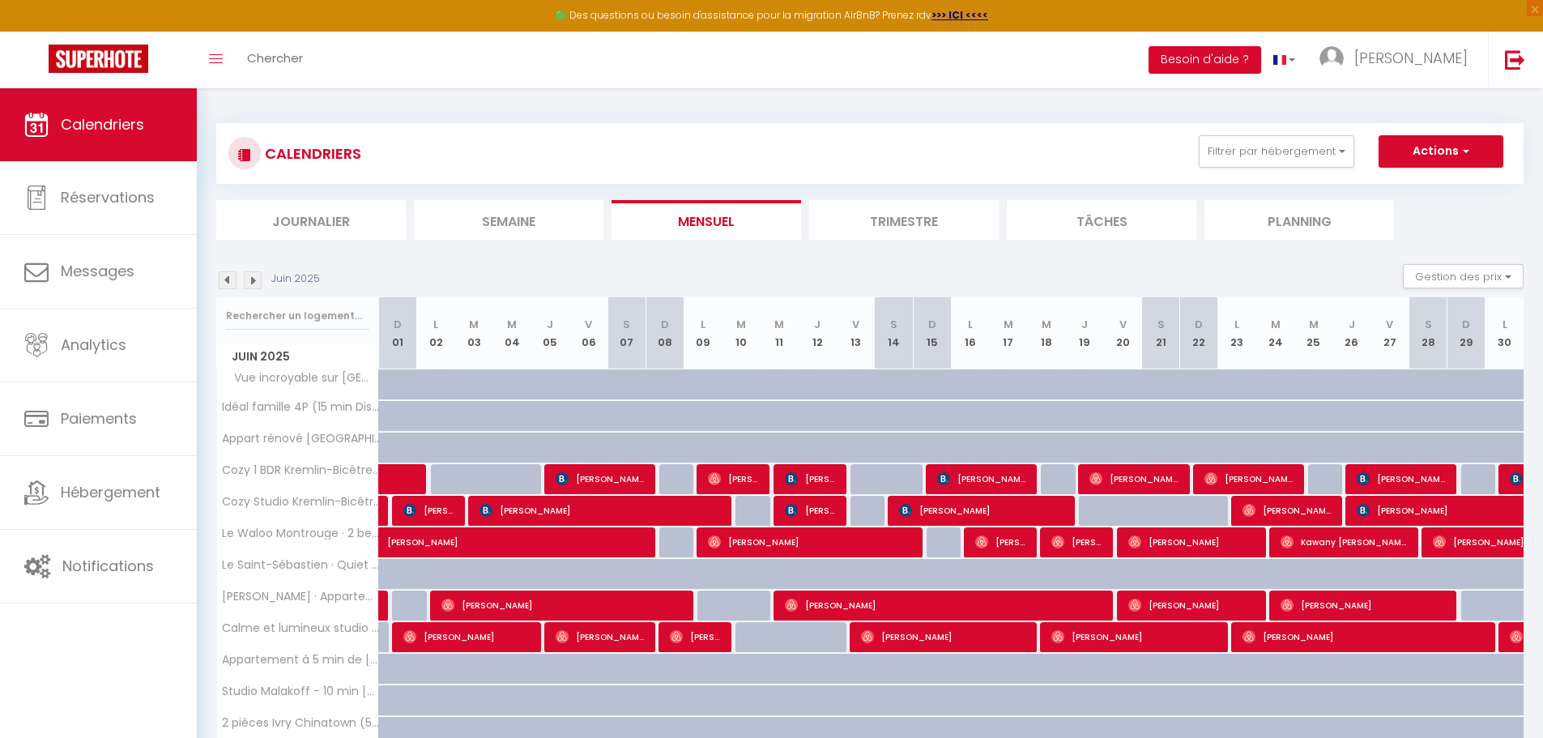
click at [224, 280] on img at bounding box center [228, 280] width 18 height 18
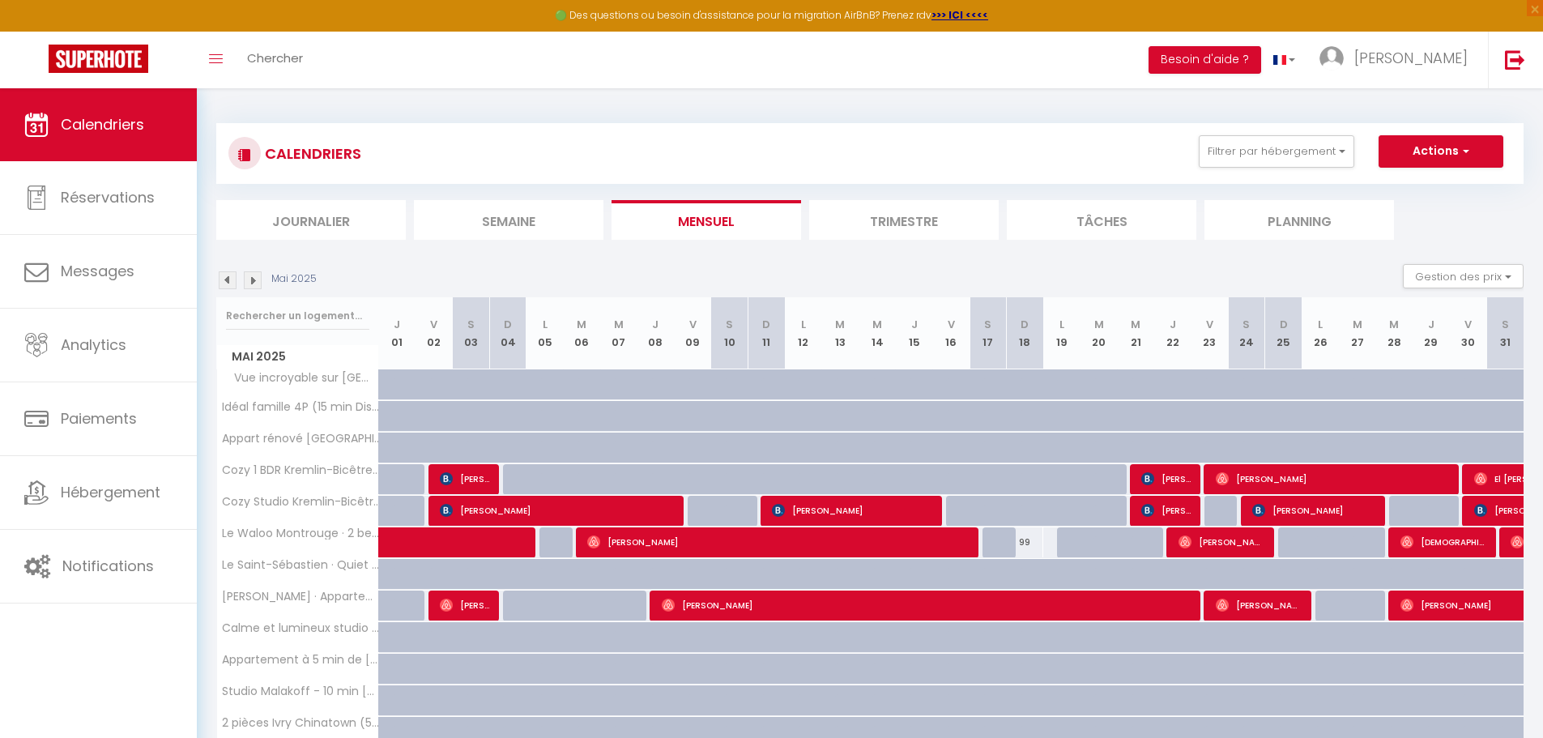
click at [224, 275] on img at bounding box center [228, 280] width 18 height 18
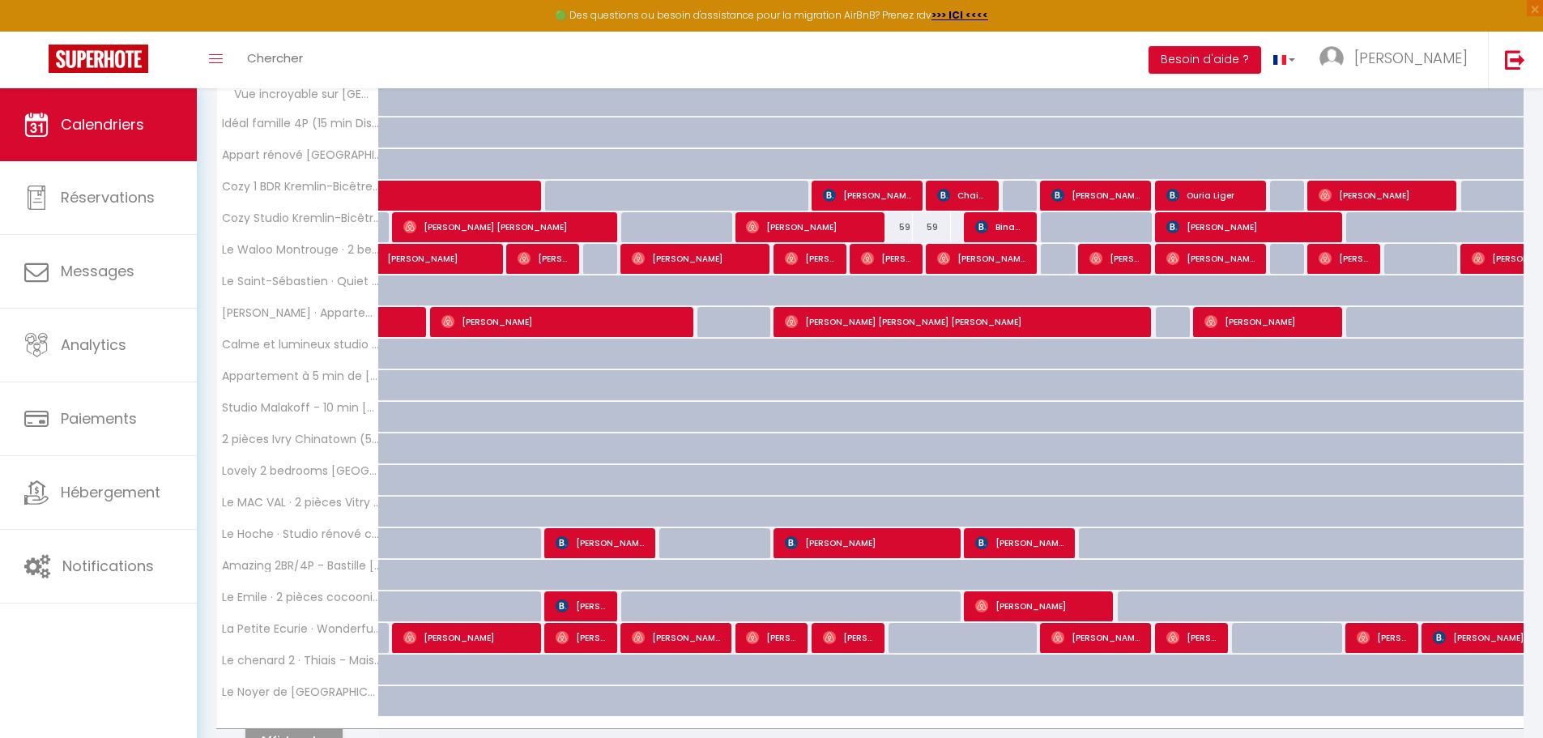
scroll to position [46, 0]
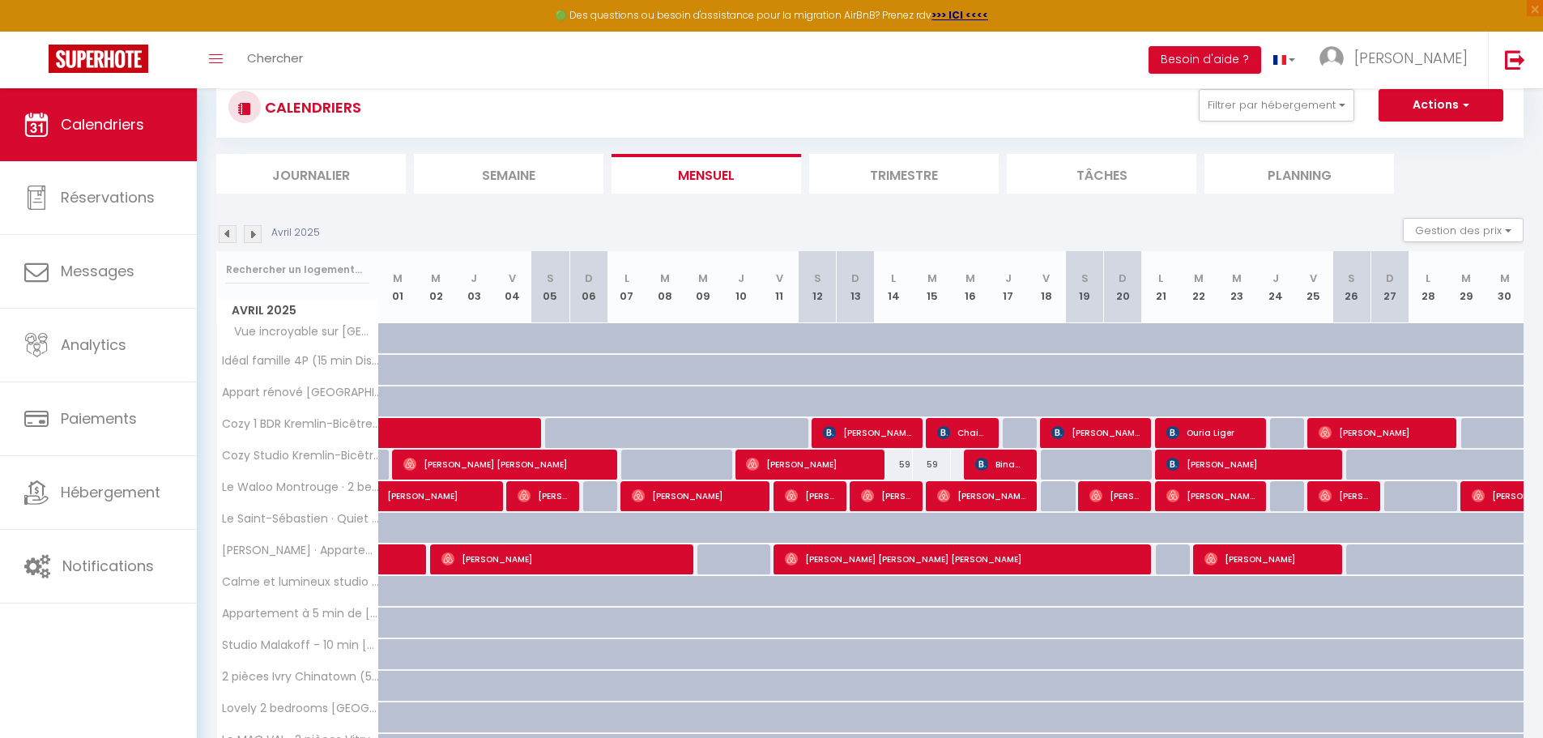
click at [222, 226] on img at bounding box center [228, 234] width 18 height 18
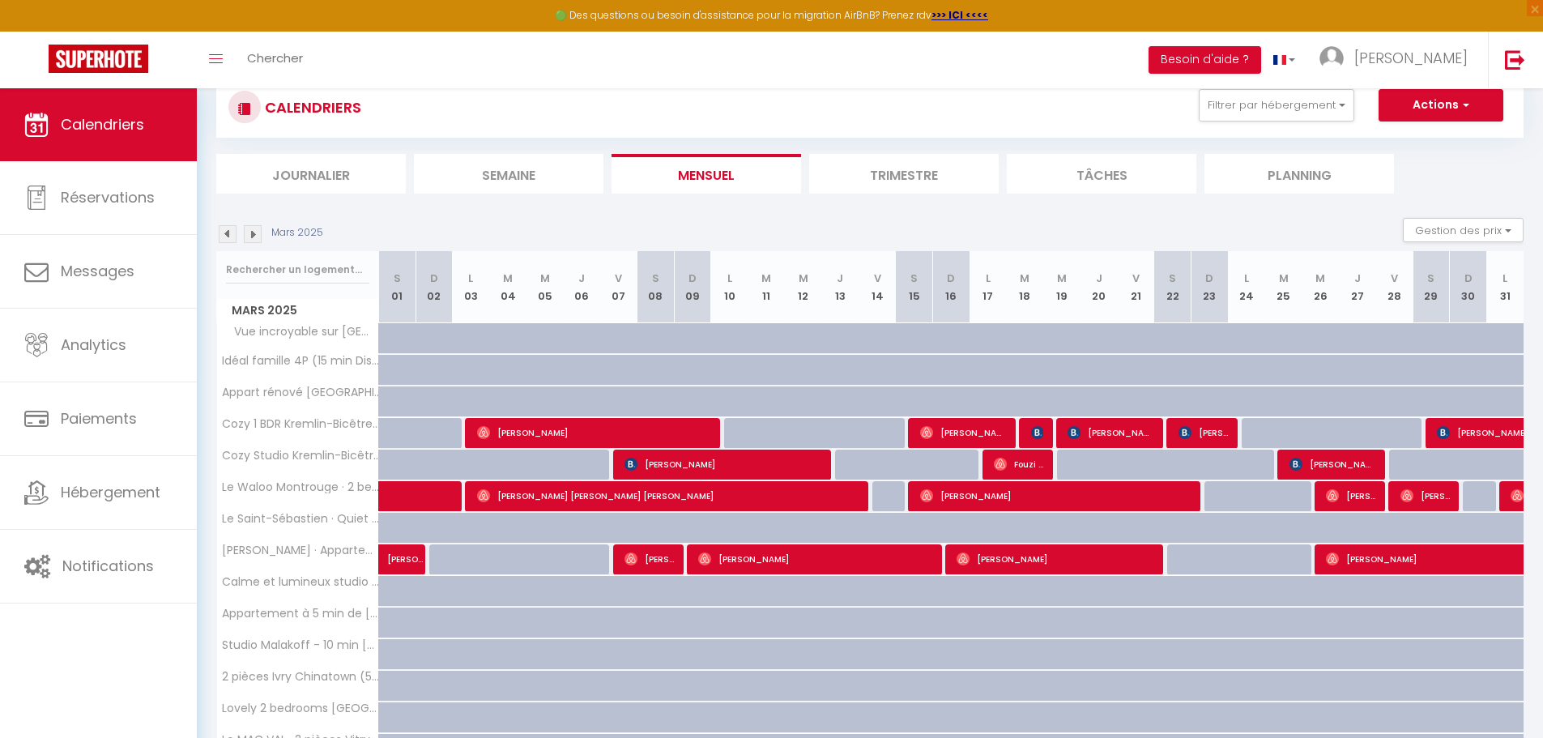
click at [222, 230] on img at bounding box center [228, 234] width 18 height 18
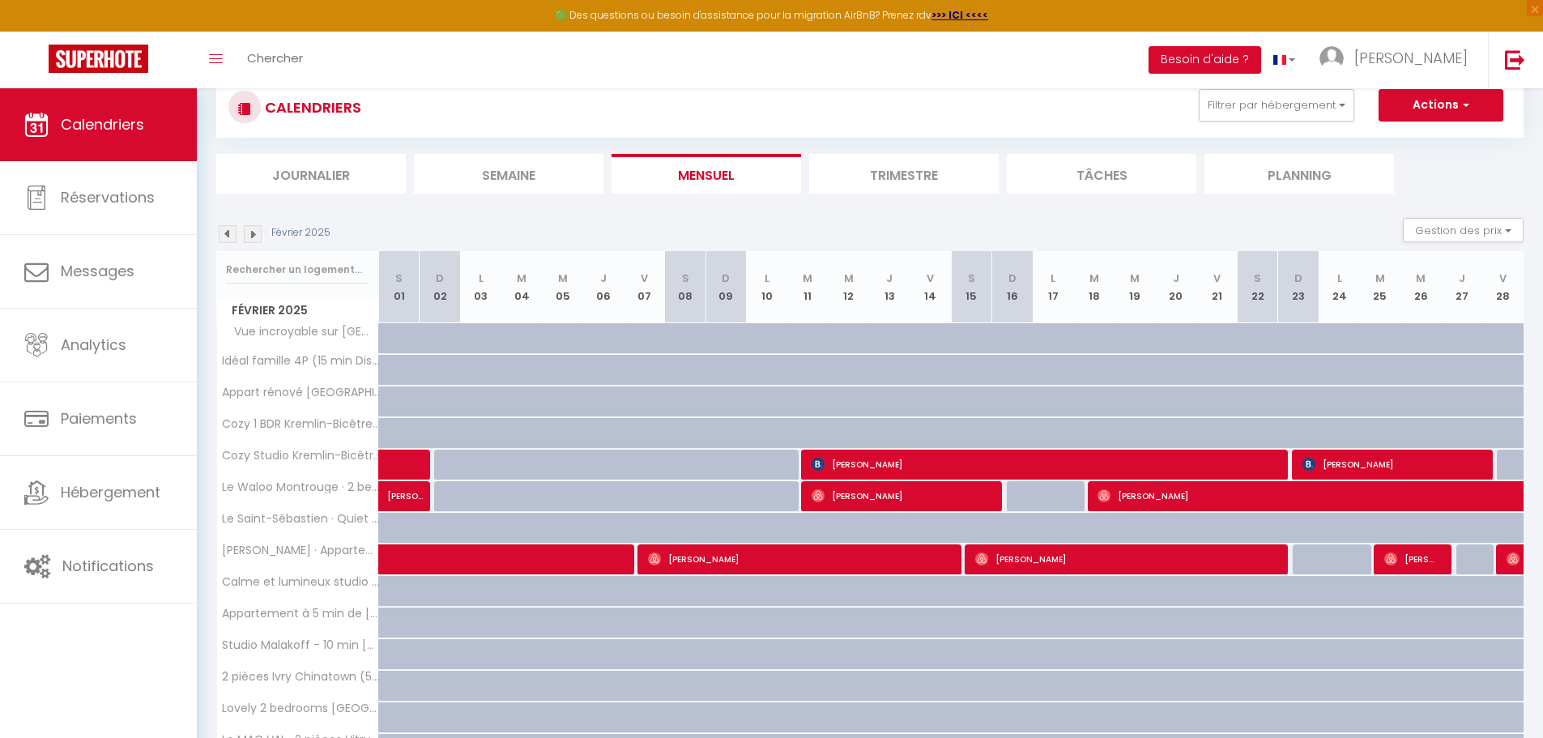
click at [226, 232] on img at bounding box center [228, 234] width 18 height 18
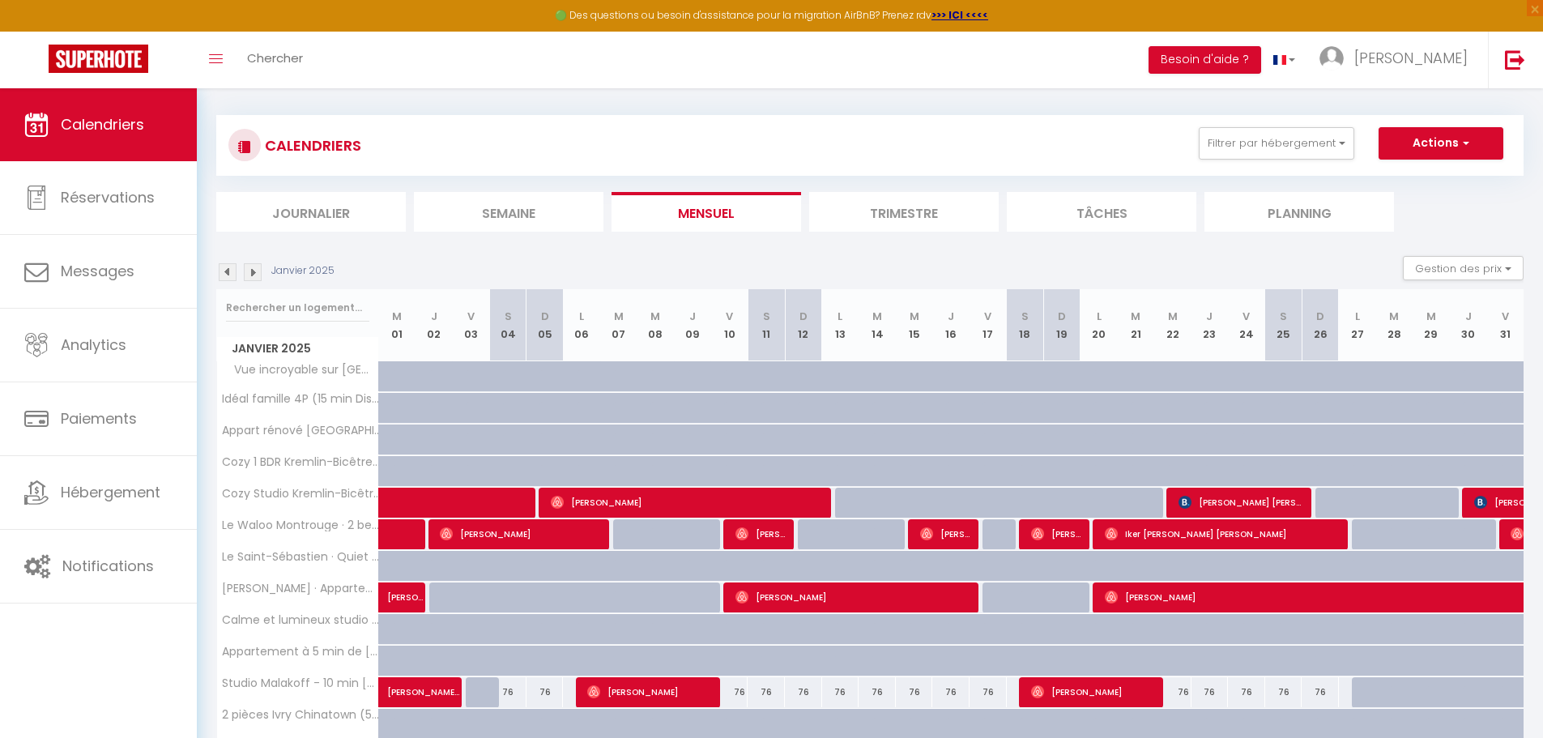
scroll to position [0, 0]
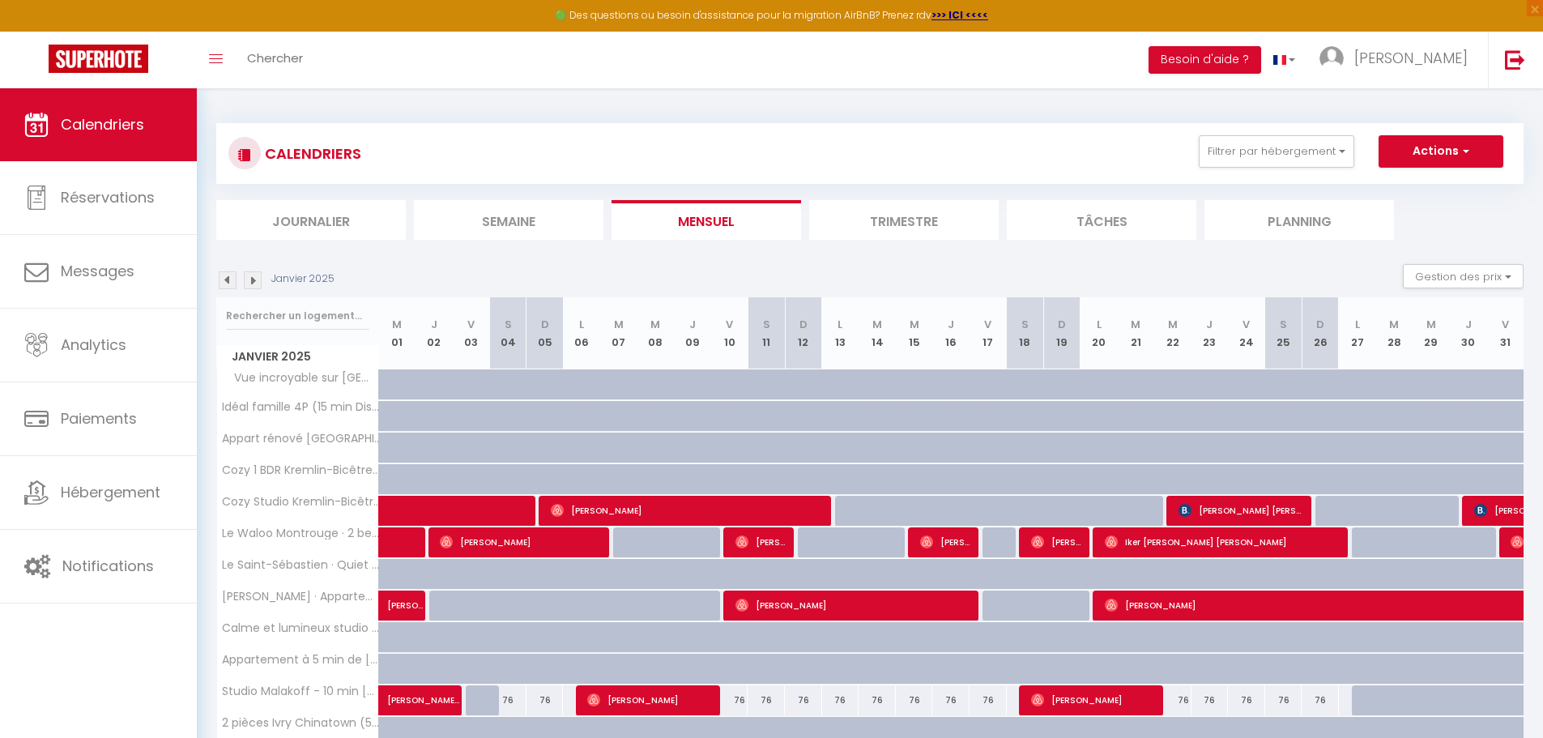
click at [232, 276] on img at bounding box center [228, 280] width 18 height 18
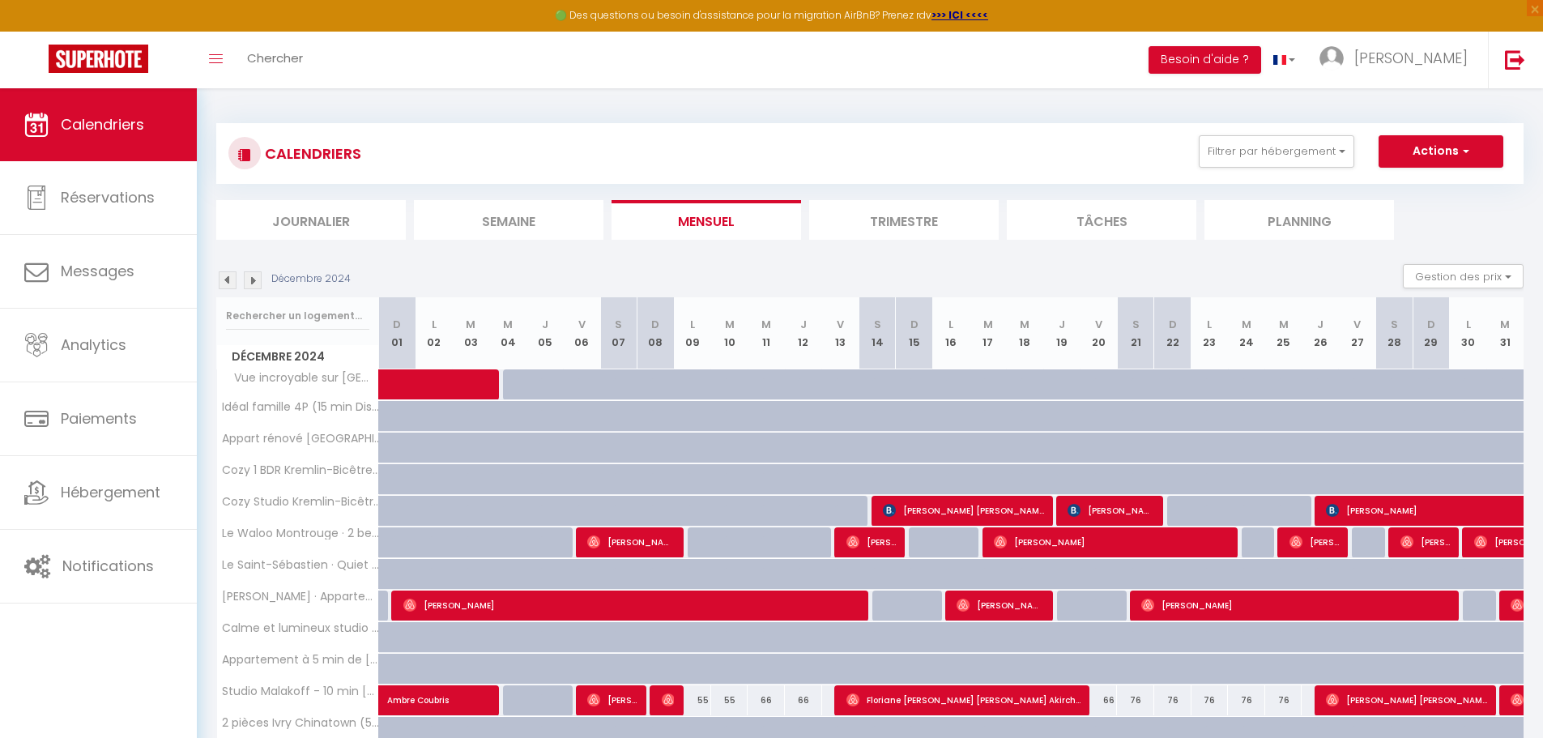
click at [224, 272] on img at bounding box center [228, 280] width 18 height 18
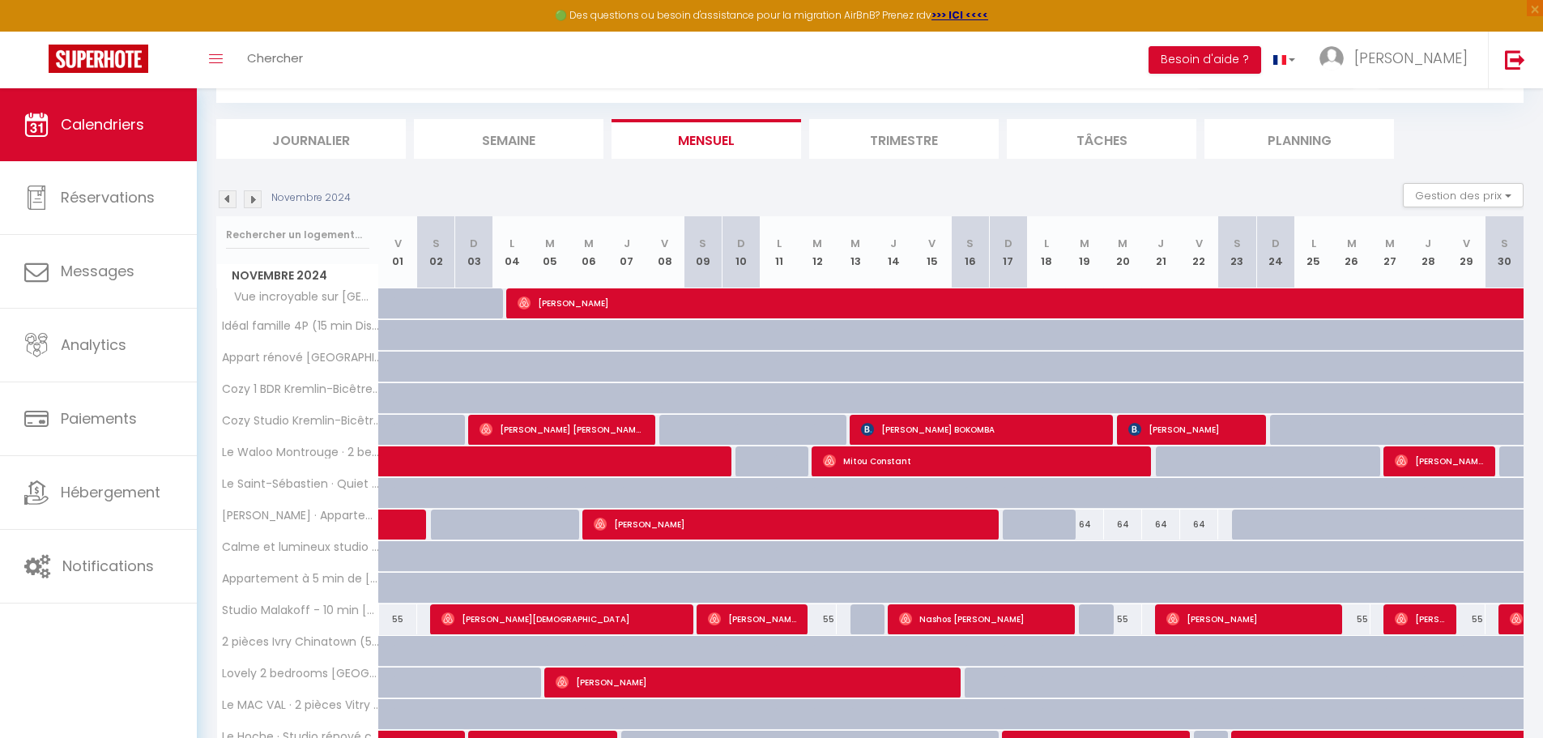
scroll to position [46, 0]
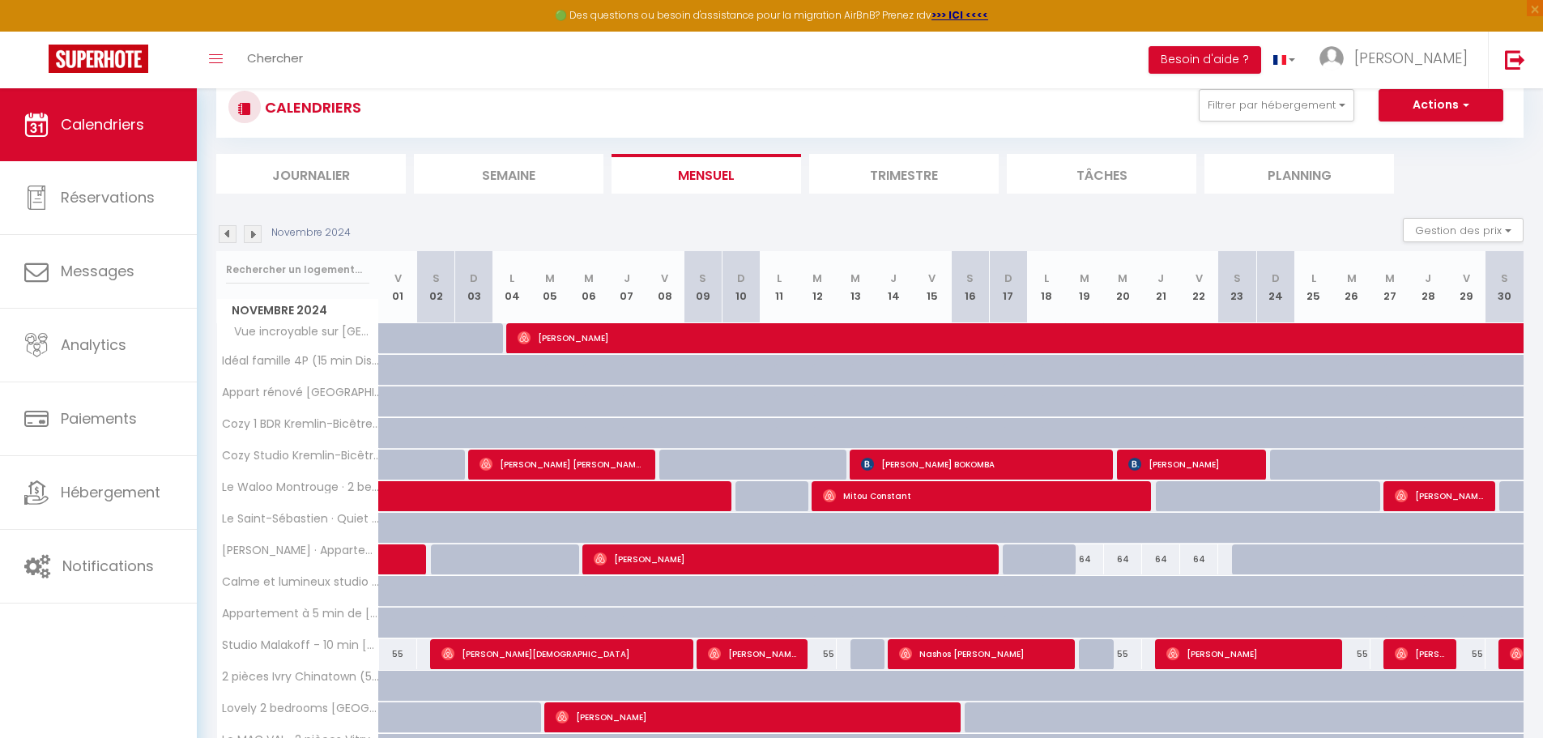
click at [225, 236] on img at bounding box center [228, 234] width 18 height 18
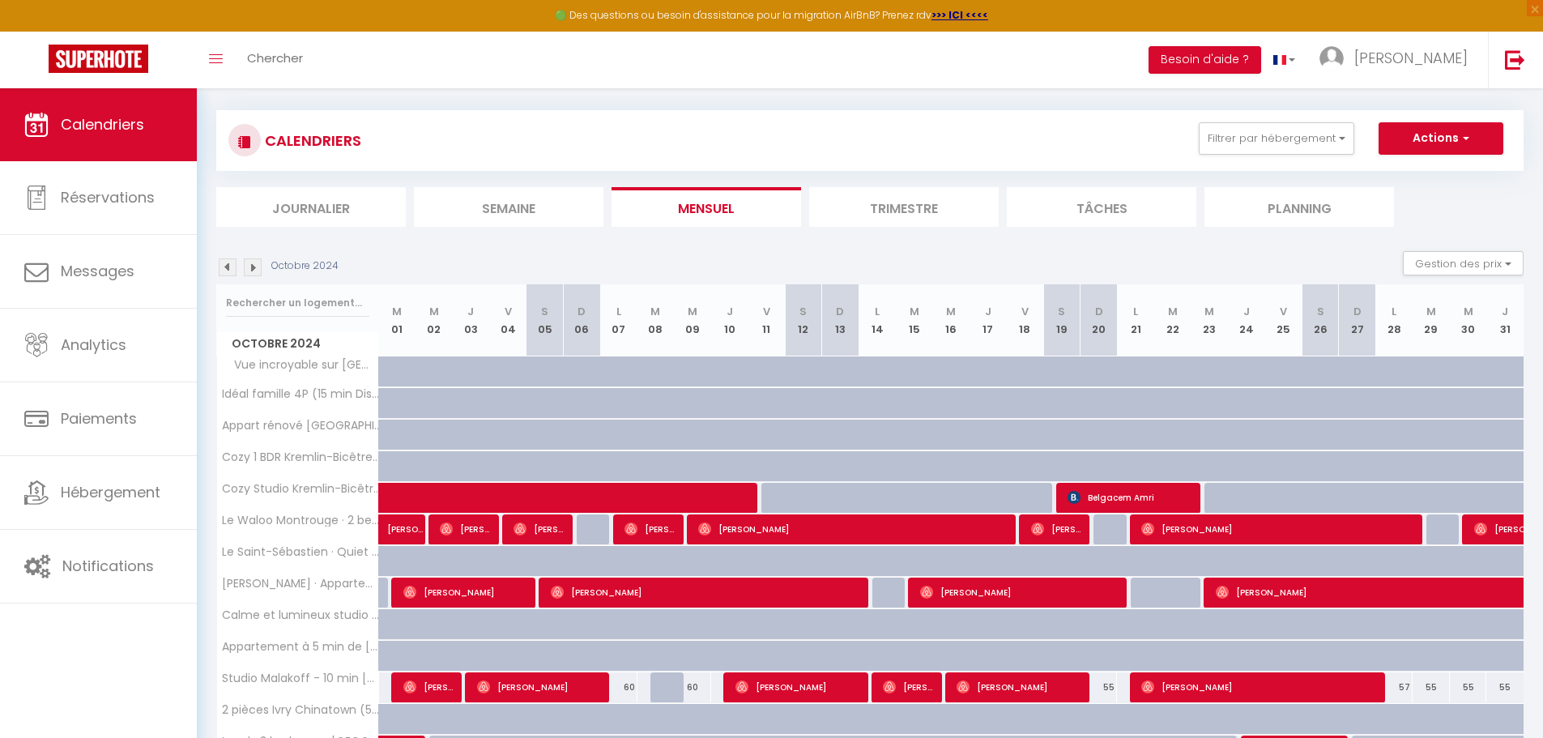
scroll to position [0, 0]
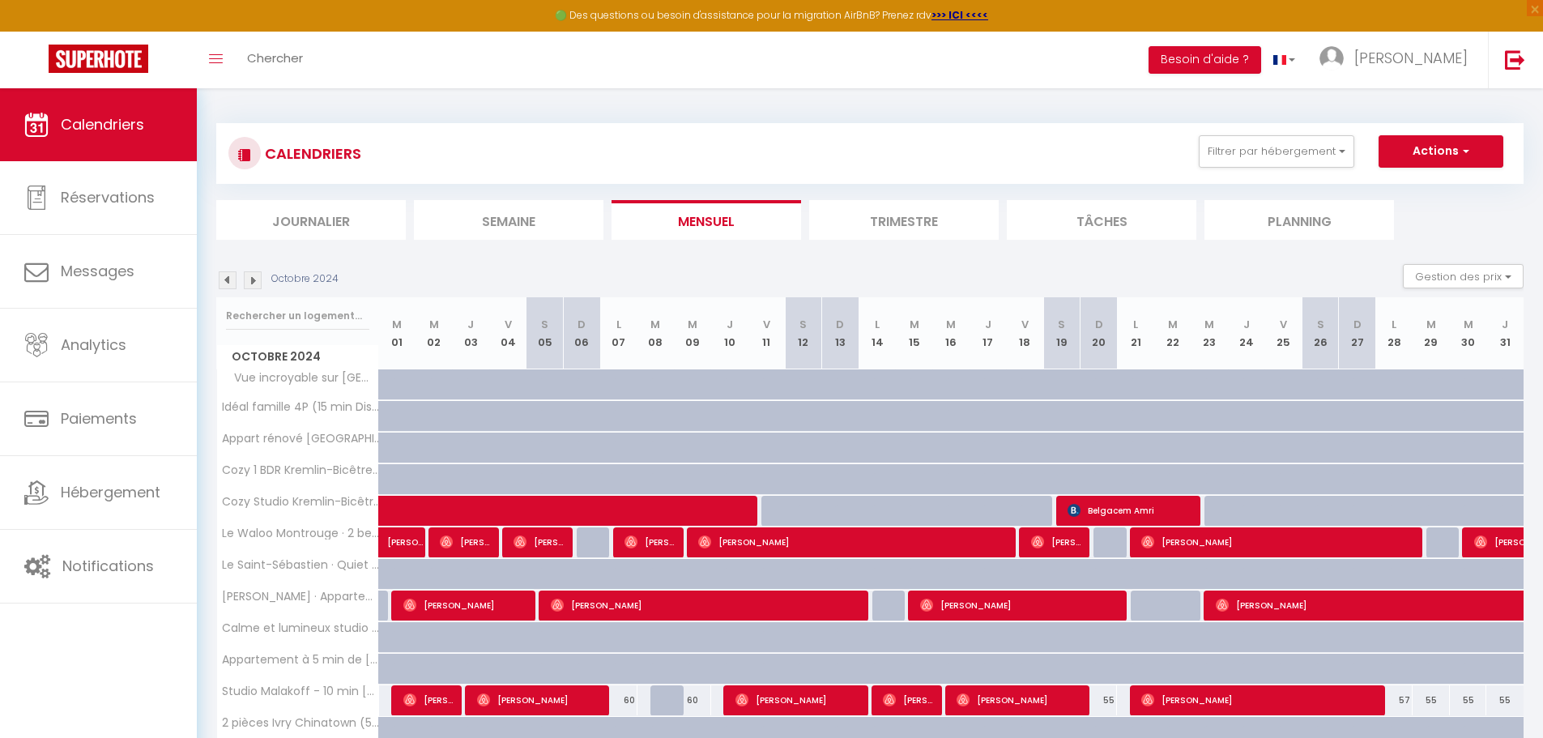
click at [228, 286] on img at bounding box center [228, 280] width 18 height 18
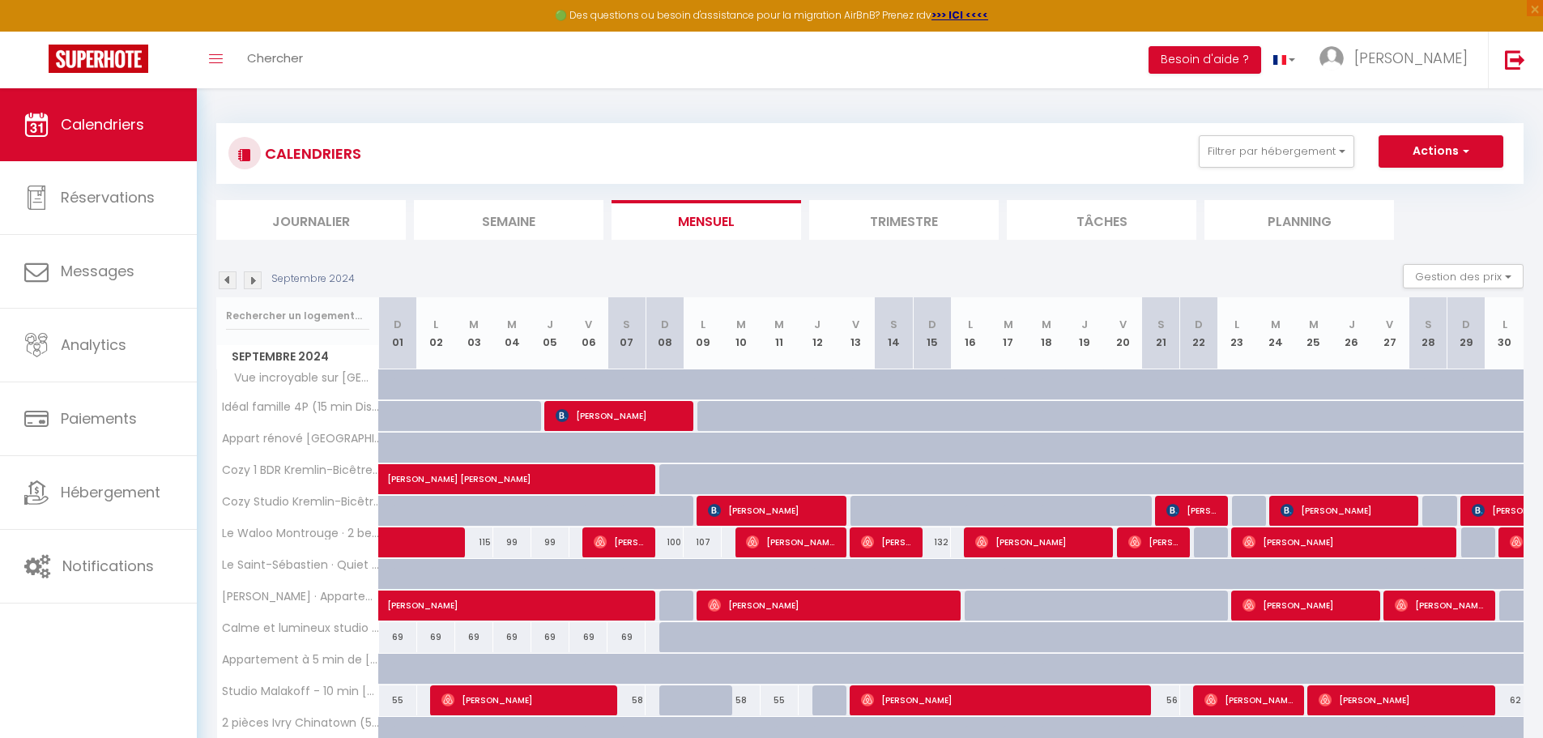
click at [220, 280] on img at bounding box center [228, 280] width 18 height 18
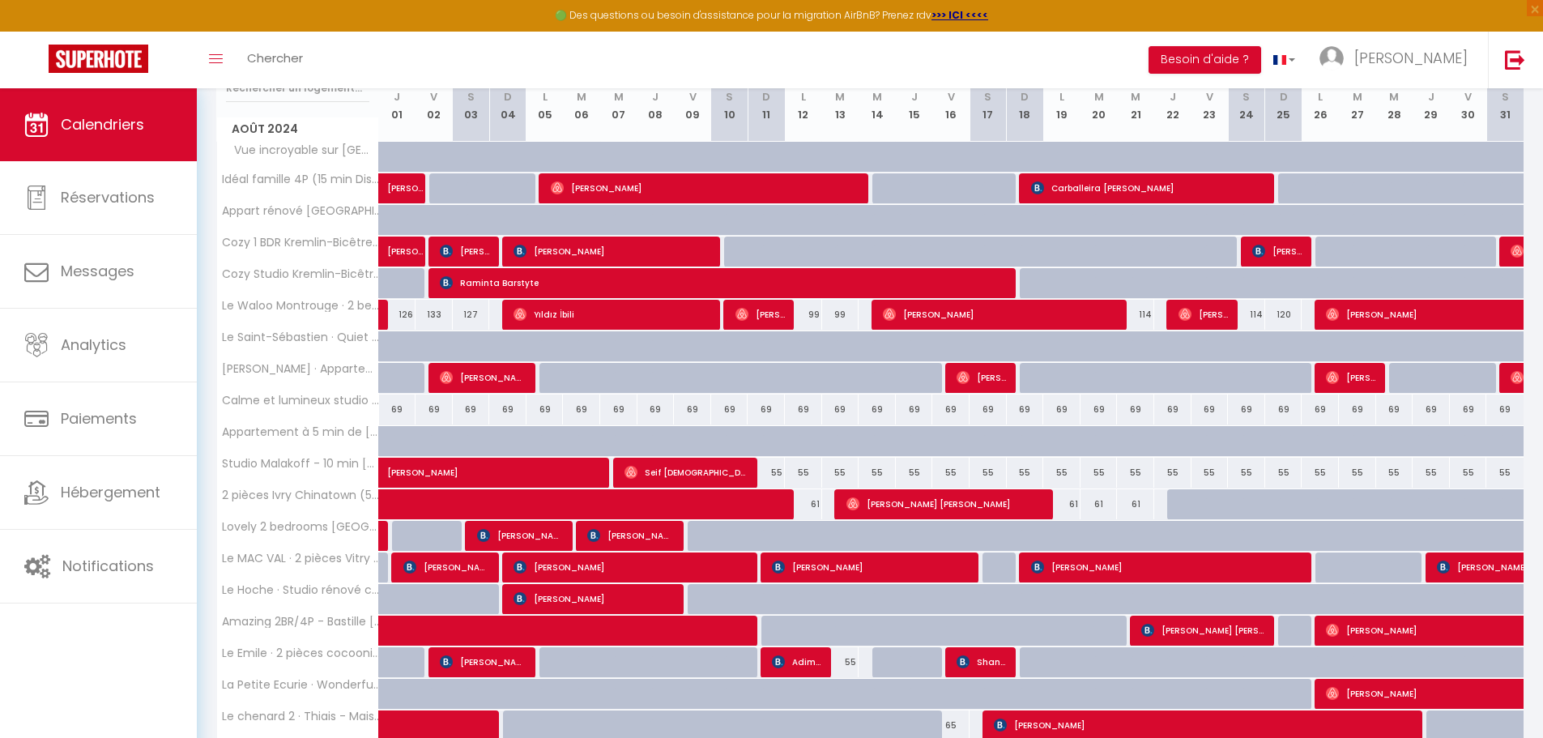
scroll to position [370, 0]
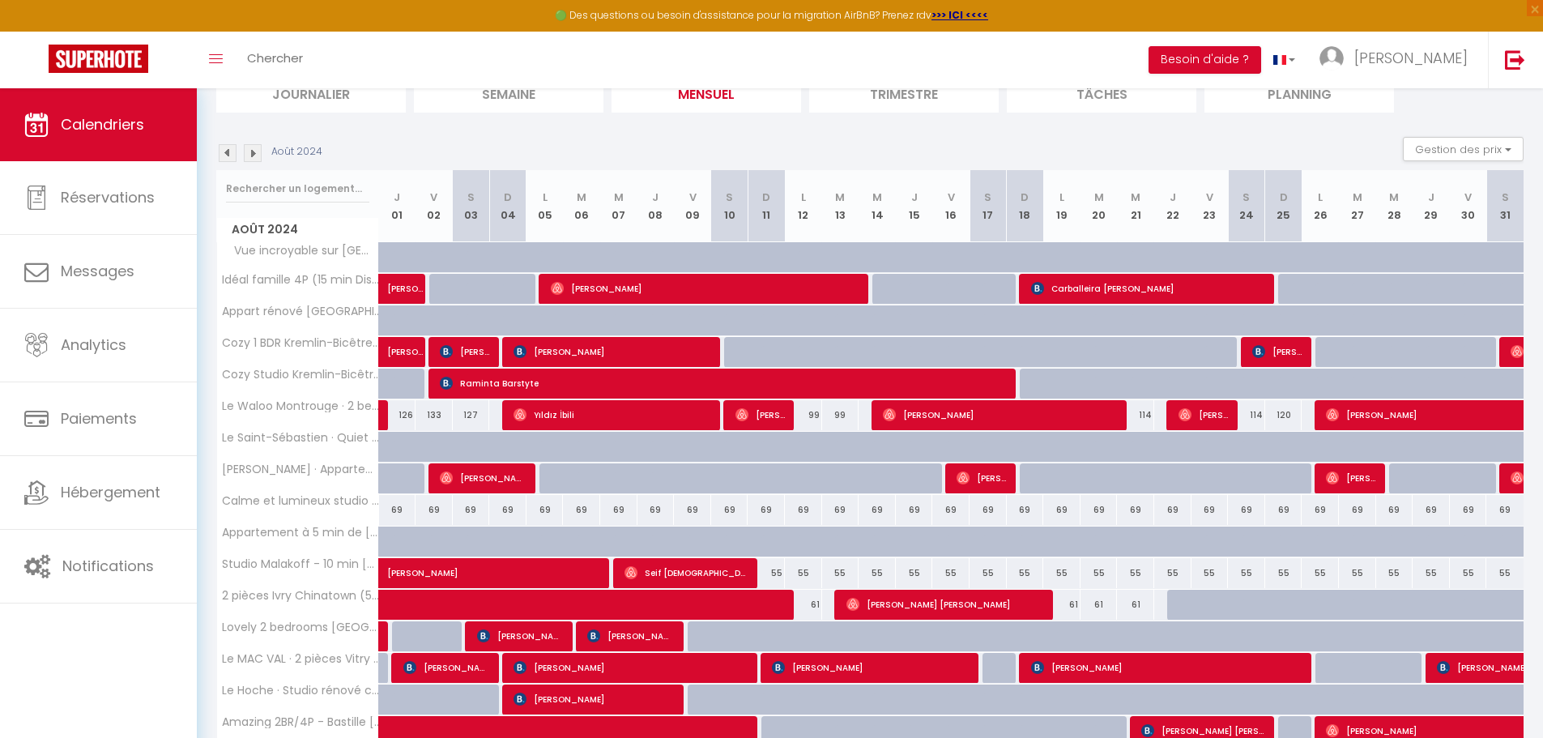
click at [220, 152] on img at bounding box center [228, 153] width 18 height 18
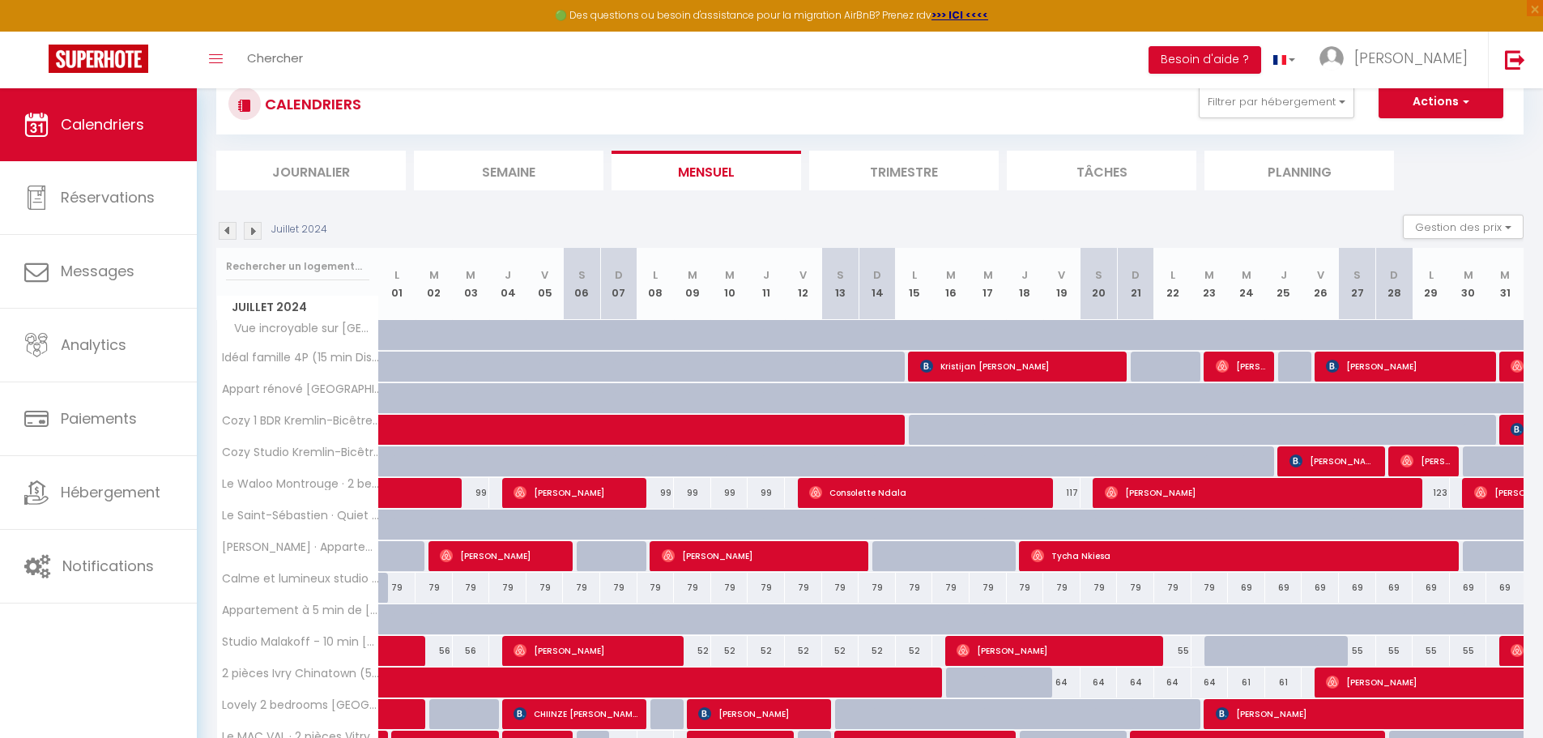
scroll to position [46, 0]
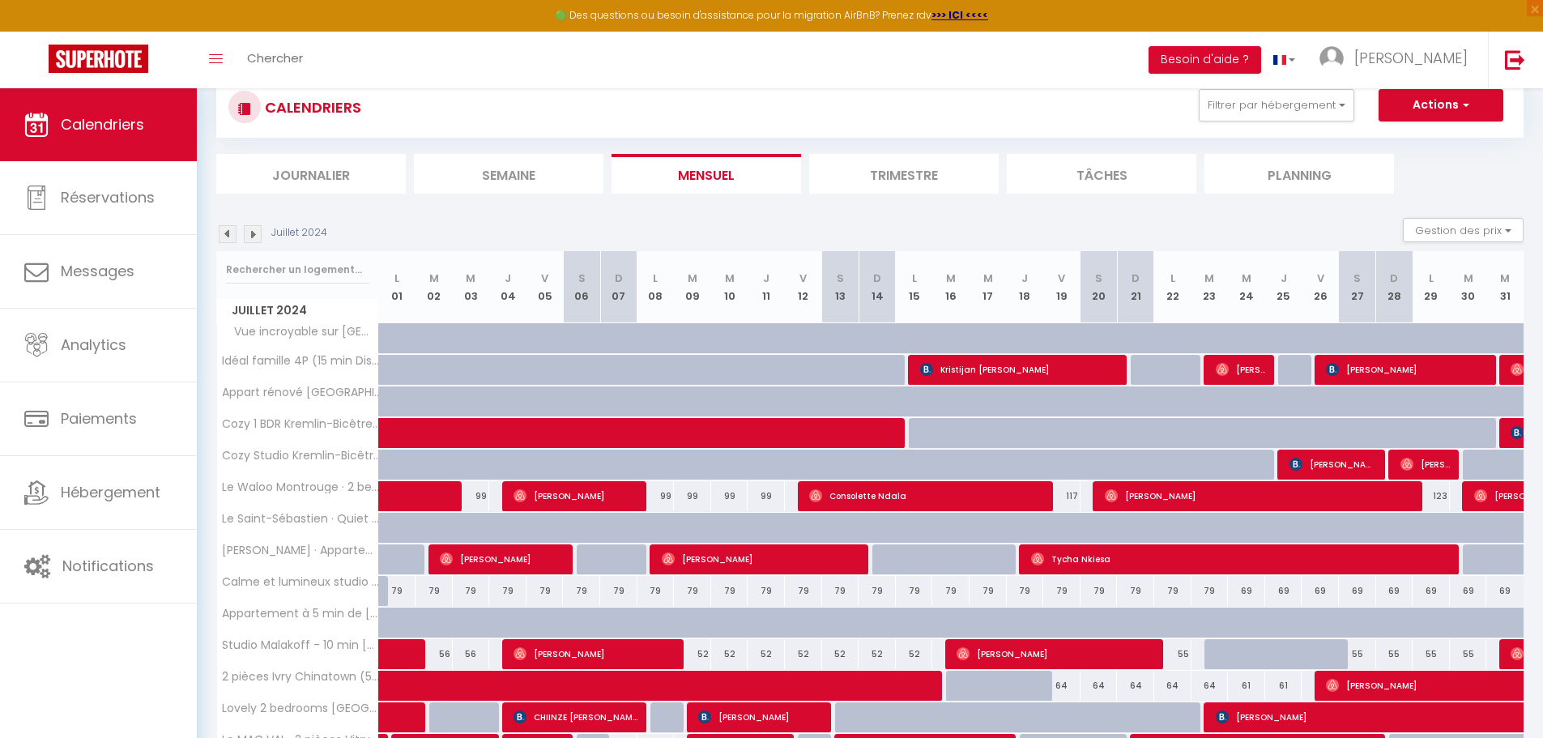
click at [228, 229] on img at bounding box center [228, 234] width 18 height 18
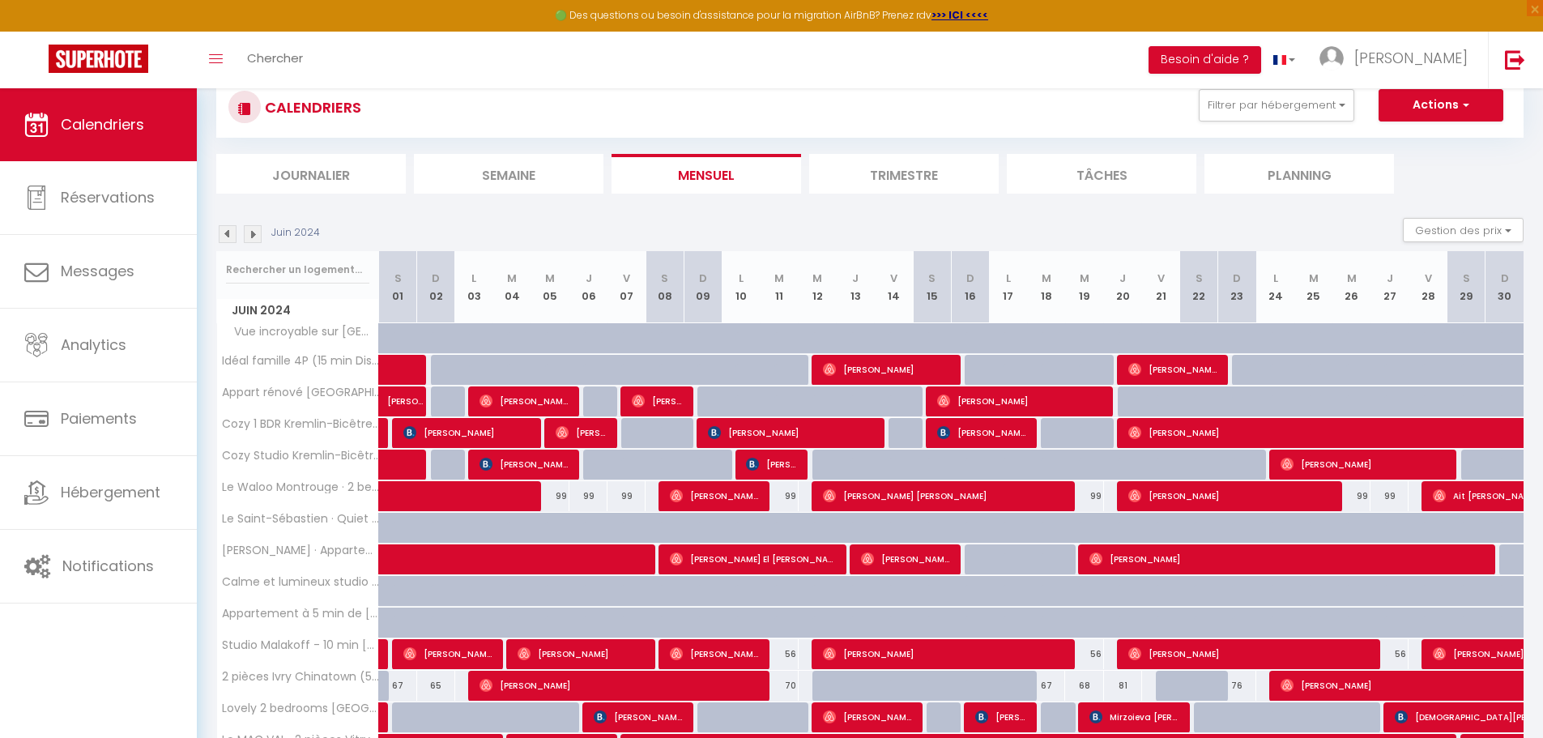
click at [230, 237] on img at bounding box center [228, 234] width 18 height 18
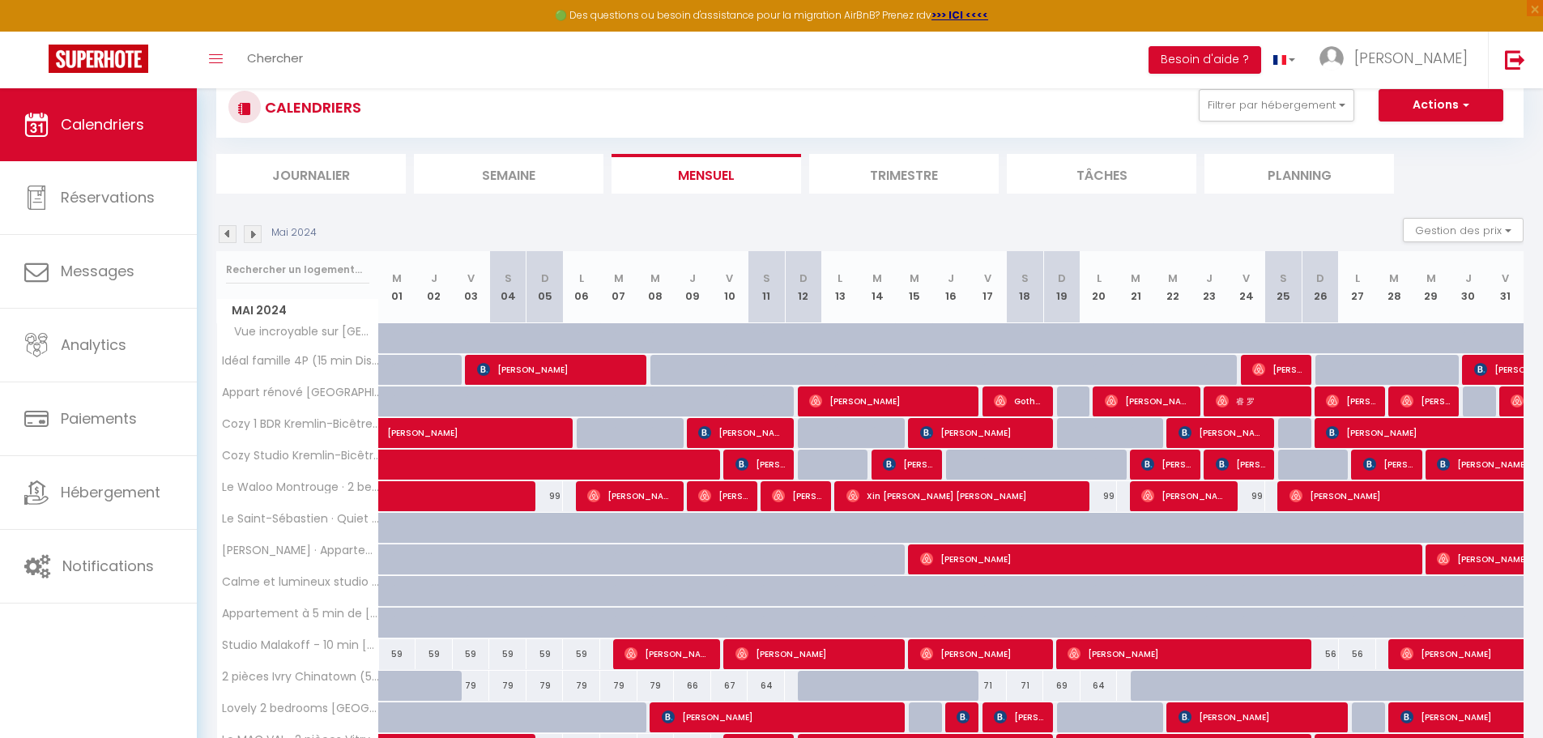
click at [224, 228] on img at bounding box center [228, 234] width 18 height 18
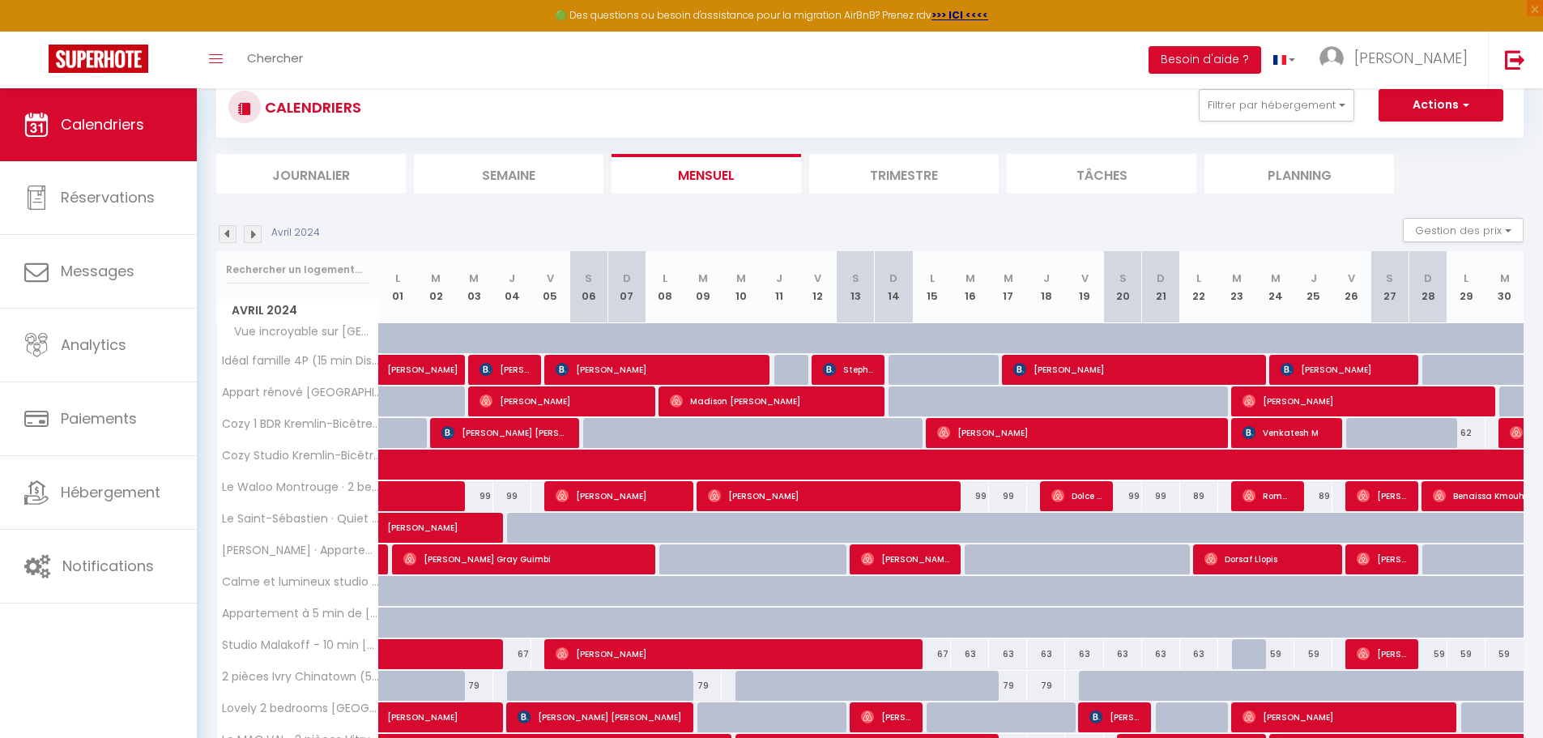
scroll to position [370, 0]
